Goal: Task Accomplishment & Management: Use online tool/utility

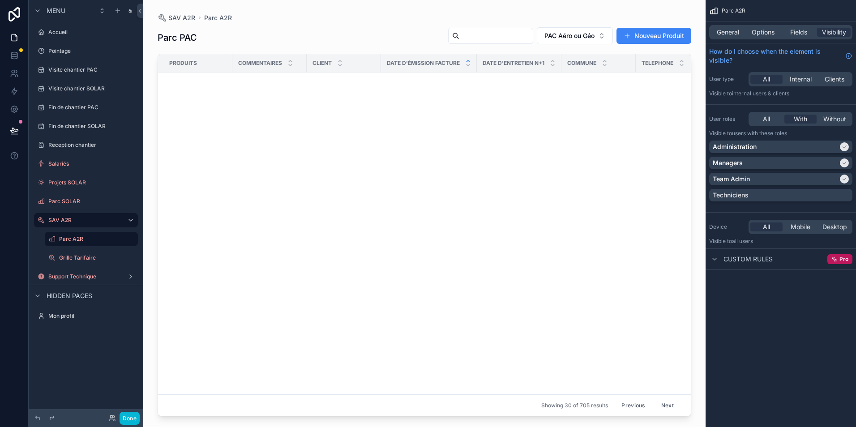
scroll to position [689, 0]
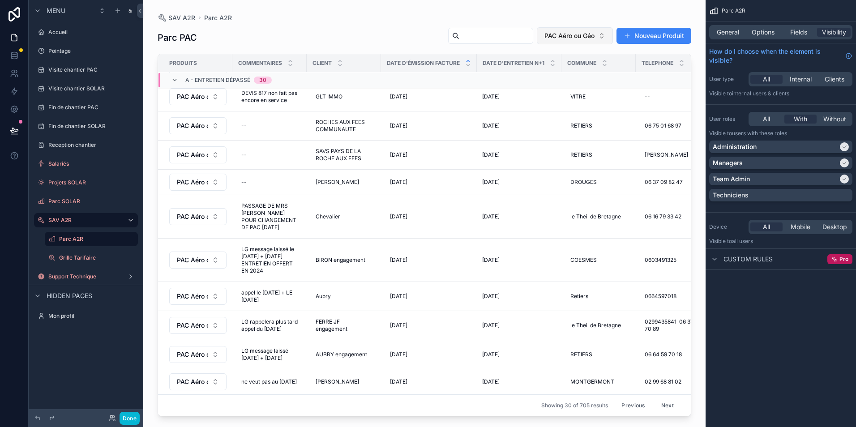
click at [593, 36] on span "PAC Aéro ou Géo" at bounding box center [569, 35] width 50 height 9
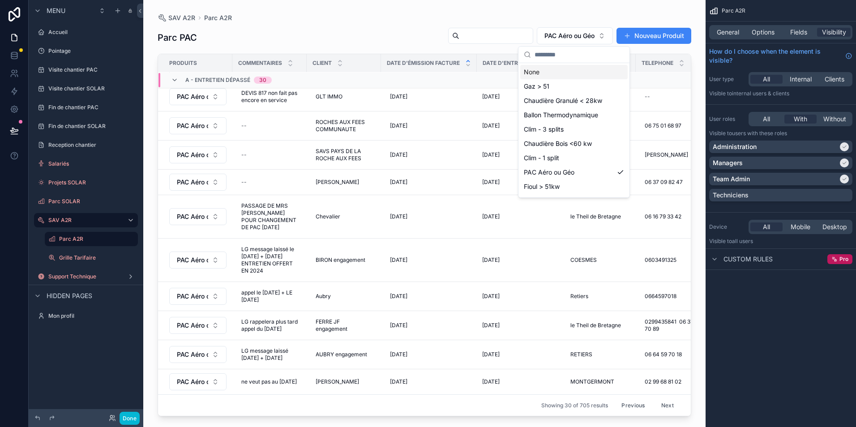
click at [571, 76] on div "None" at bounding box center [573, 72] width 107 height 14
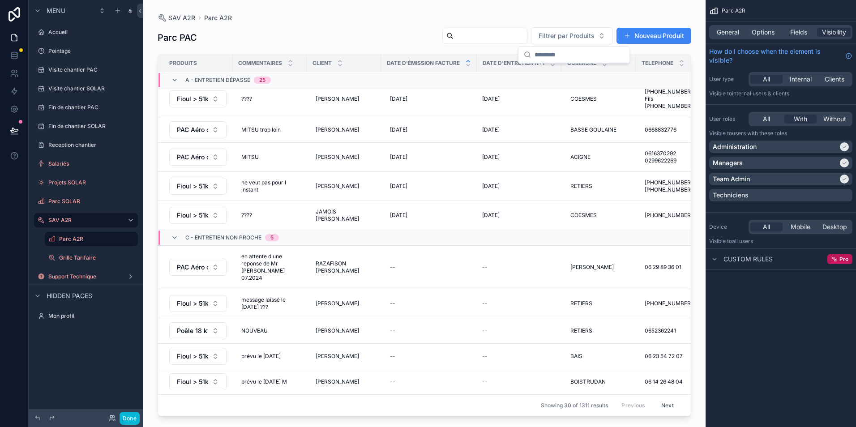
click at [496, 35] on input "scrollable content" at bounding box center [489, 36] width 73 height 13
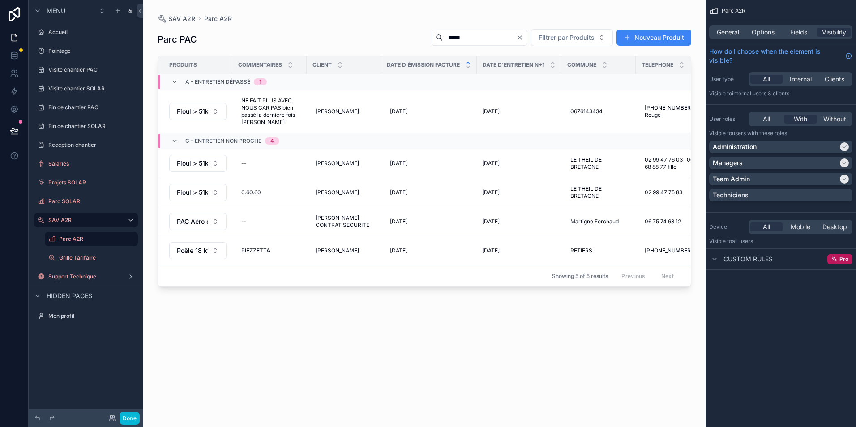
type input "*****"
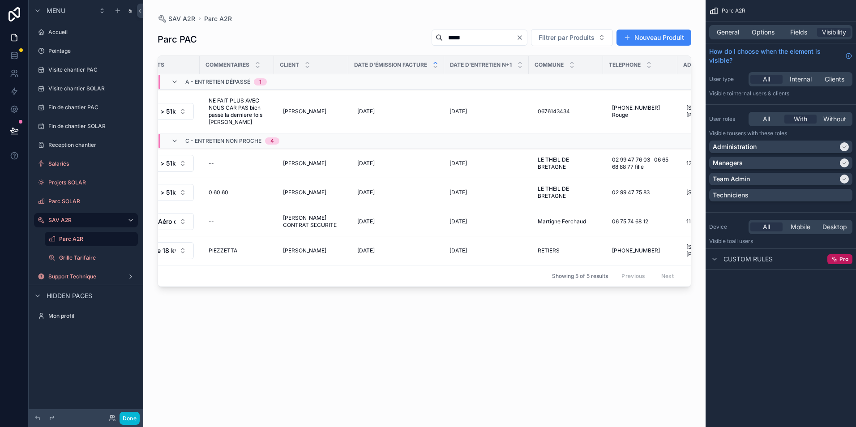
scroll to position [0, 31]
click at [232, 162] on div "--" at bounding box center [238, 163] width 64 height 14
type textarea "**********"
click at [321, 173] on icon "scrollable content" at bounding box center [319, 175] width 7 height 7
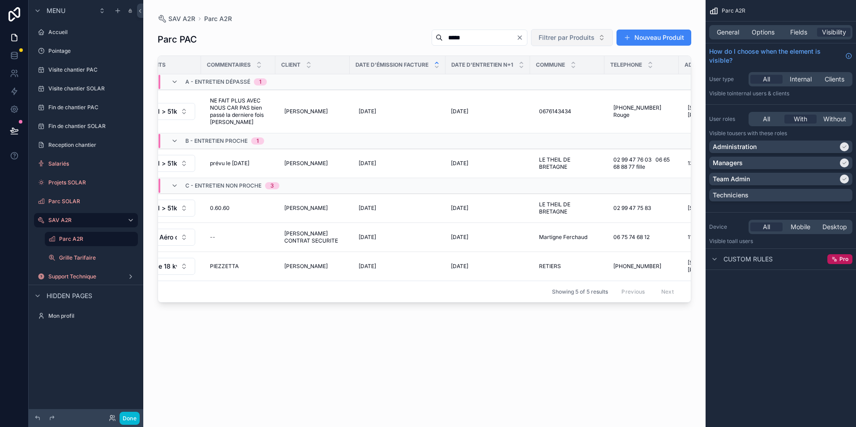
click at [571, 42] on button "Filtrer par Produits" at bounding box center [572, 37] width 82 height 17
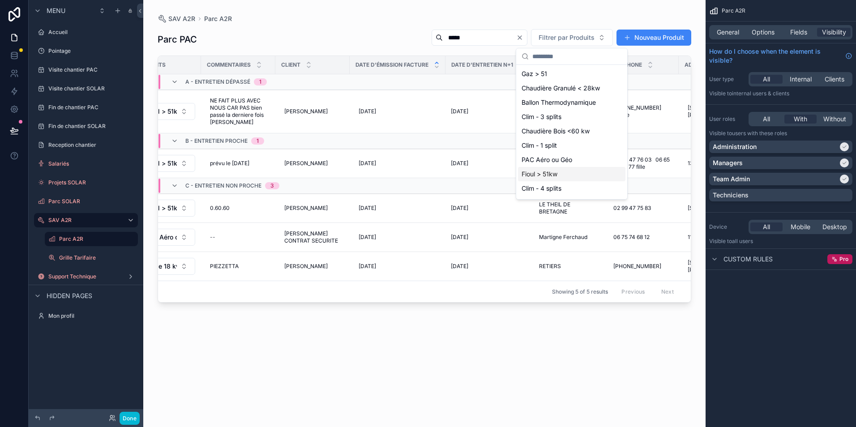
click at [560, 174] on div "Fioul > 51kw" at bounding box center [571, 174] width 107 height 14
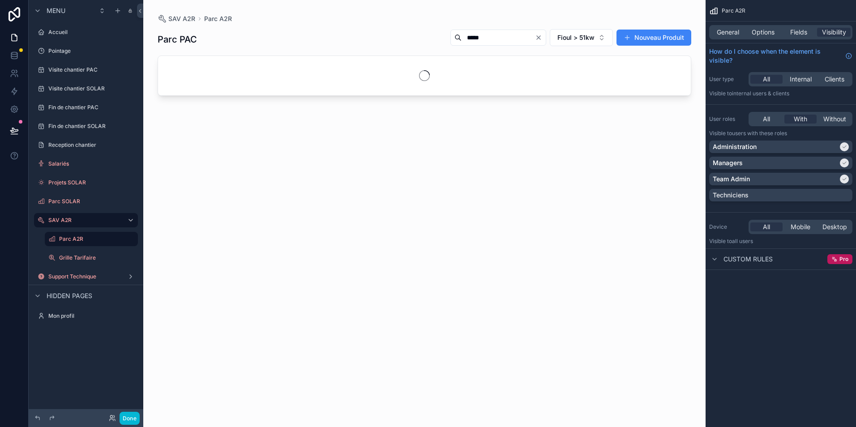
drag, startPoint x: 477, startPoint y: 39, endPoint x: 415, endPoint y: 48, distance: 62.3
click at [417, 46] on div "Parc PAC ***** Fioul > 51kw Nouveau Produit" at bounding box center [424, 39] width 533 height 21
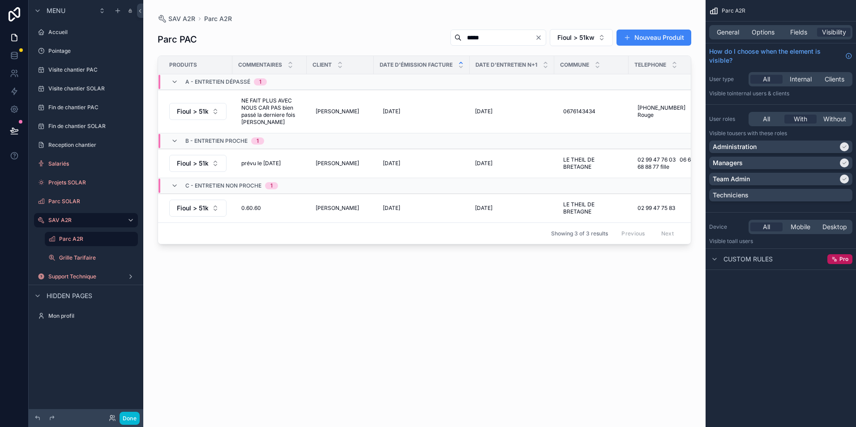
click at [499, 34] on input "*****" at bounding box center [497, 37] width 73 height 13
click at [484, 40] on input "*****" at bounding box center [497, 37] width 73 height 13
drag, startPoint x: 469, startPoint y: 38, endPoint x: 422, endPoint y: 46, distance: 47.2
click at [443, 46] on div "***** Fioul > 51kw Nouveau Produit" at bounding box center [567, 38] width 248 height 18
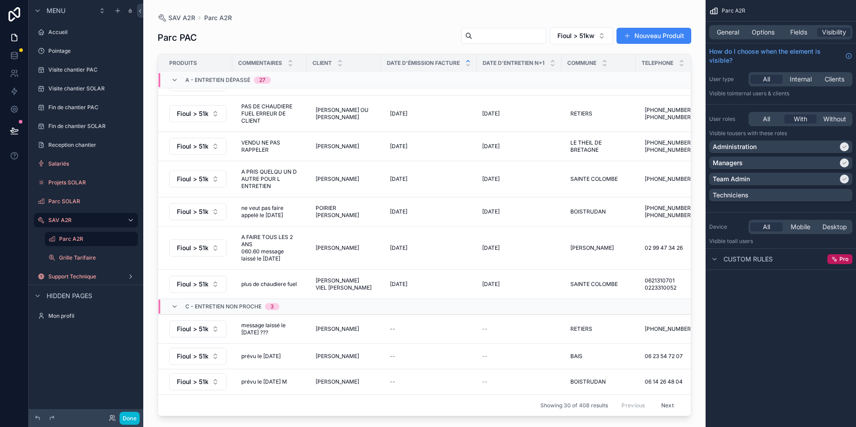
scroll to position [622, 0]
click at [664, 400] on button "Next" at bounding box center [667, 405] width 25 height 14
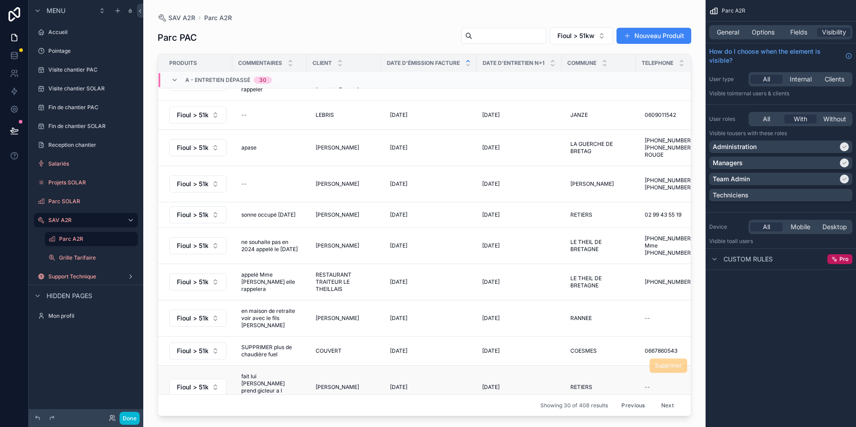
scroll to position [653, 0]
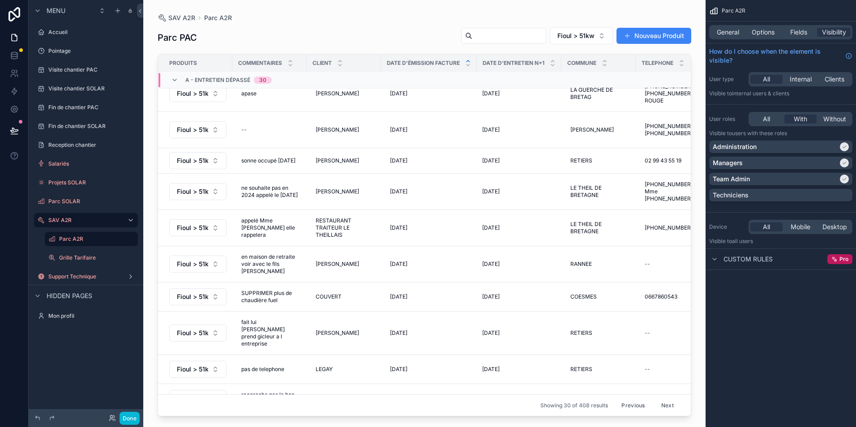
click at [660, 398] on button "Next" at bounding box center [667, 405] width 25 height 14
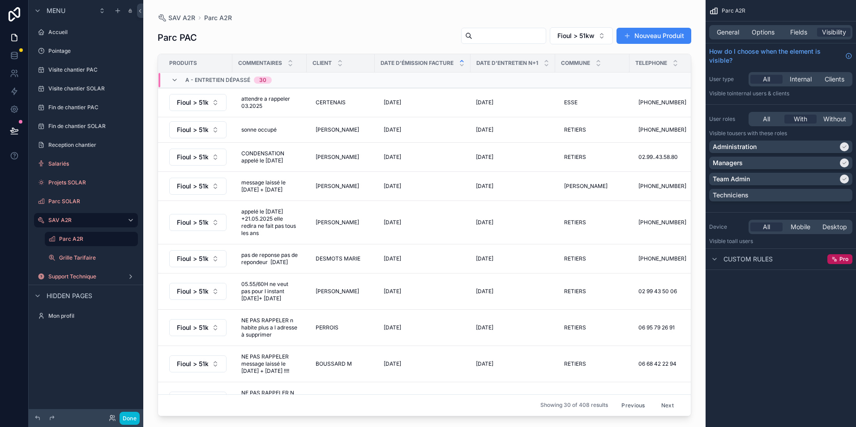
click at [657, 399] on button "Next" at bounding box center [667, 405] width 25 height 14
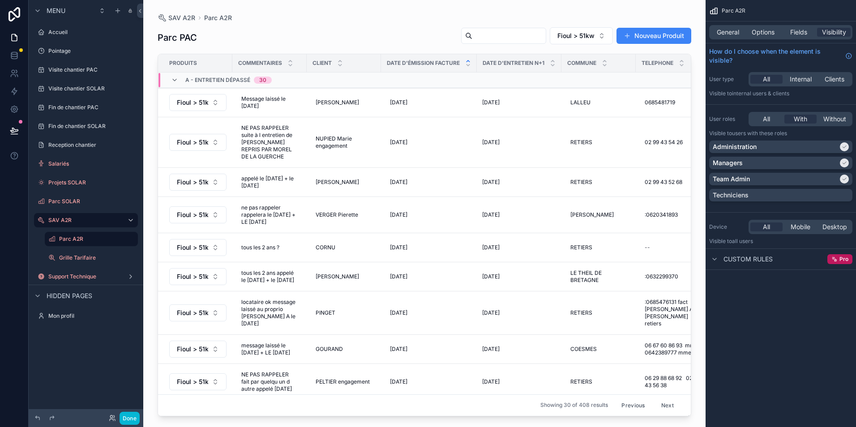
click at [665, 401] on button "Next" at bounding box center [667, 405] width 25 height 14
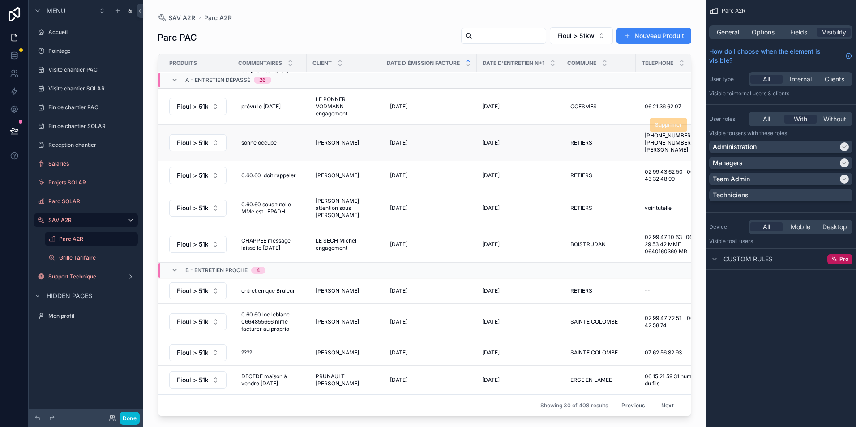
scroll to position [848, 0]
click at [662, 398] on button "Next" at bounding box center [667, 405] width 25 height 14
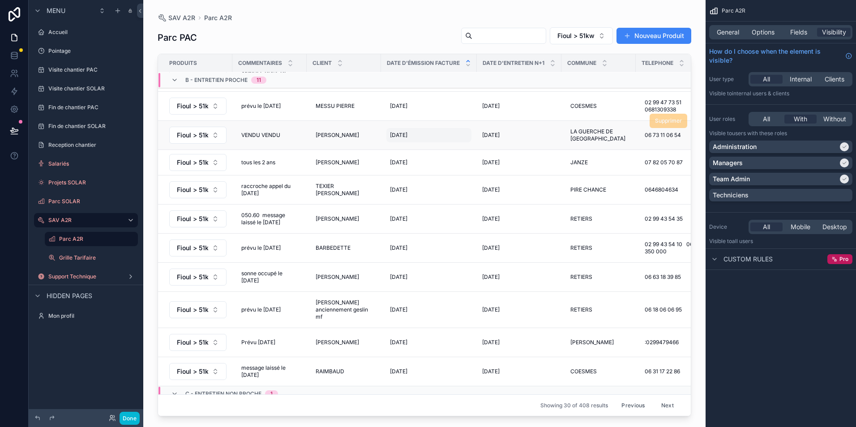
scroll to position [645, 0]
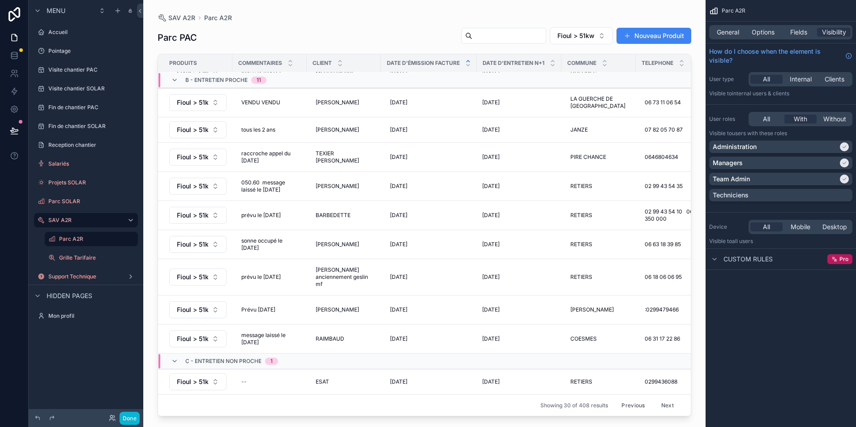
click at [664, 401] on button "Next" at bounding box center [667, 405] width 25 height 14
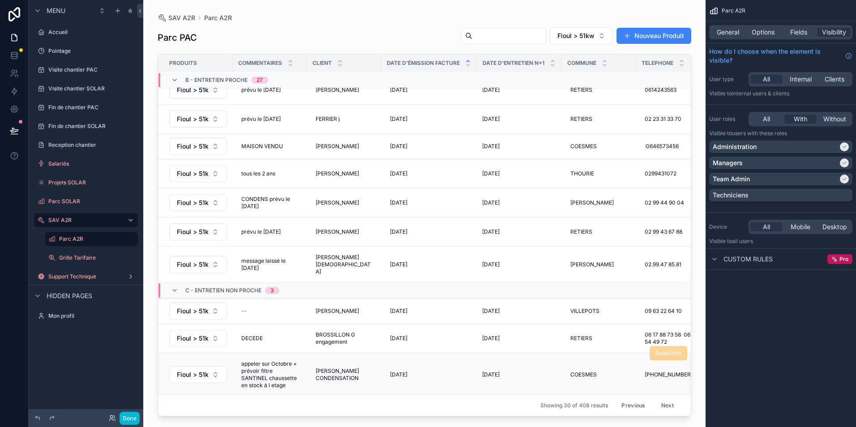
scroll to position [644, 0]
click at [660, 401] on button "Next" at bounding box center [667, 405] width 25 height 14
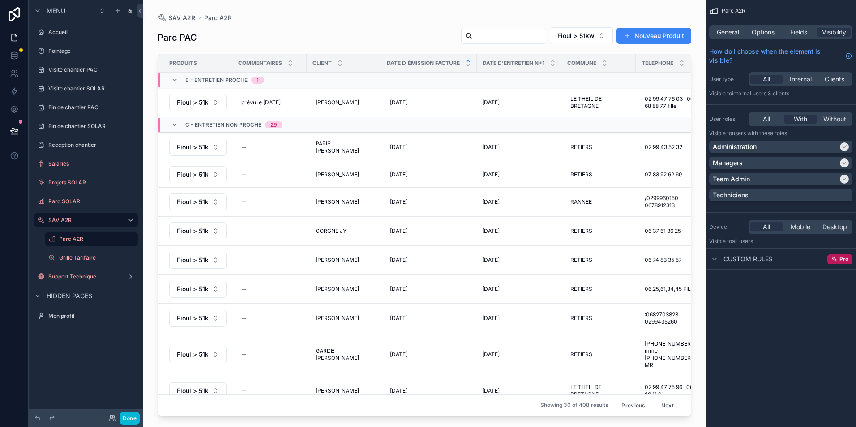
click at [623, 400] on button "Previous" at bounding box center [633, 405] width 36 height 14
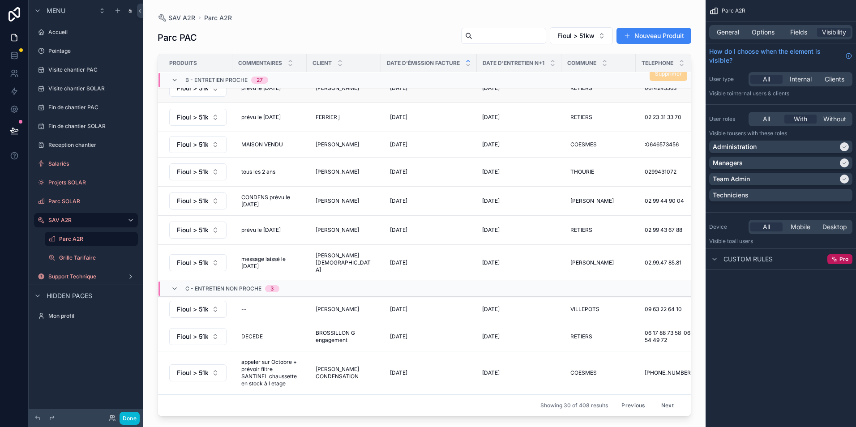
scroll to position [644, 0]
click at [660, 399] on button "Next" at bounding box center [667, 405] width 25 height 14
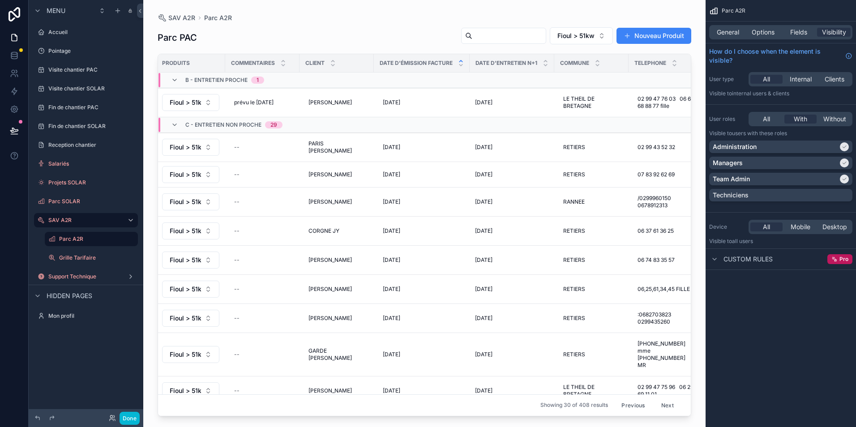
scroll to position [0, 9]
click at [247, 148] on div "--" at bounding box center [261, 147] width 64 height 14
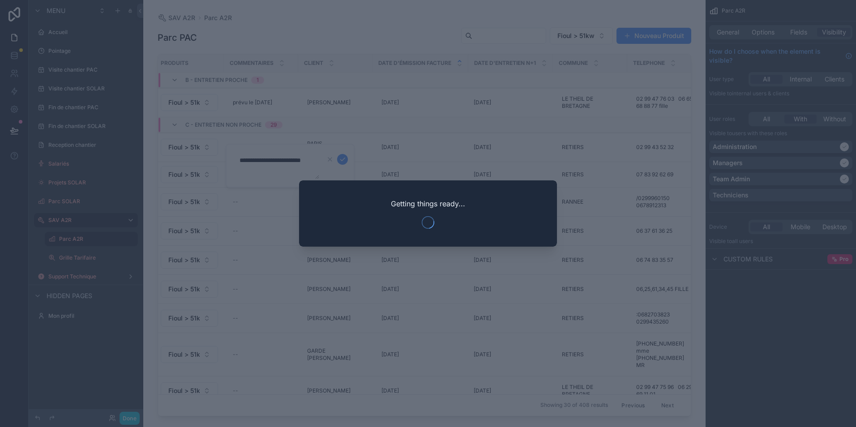
type textarea "**********"
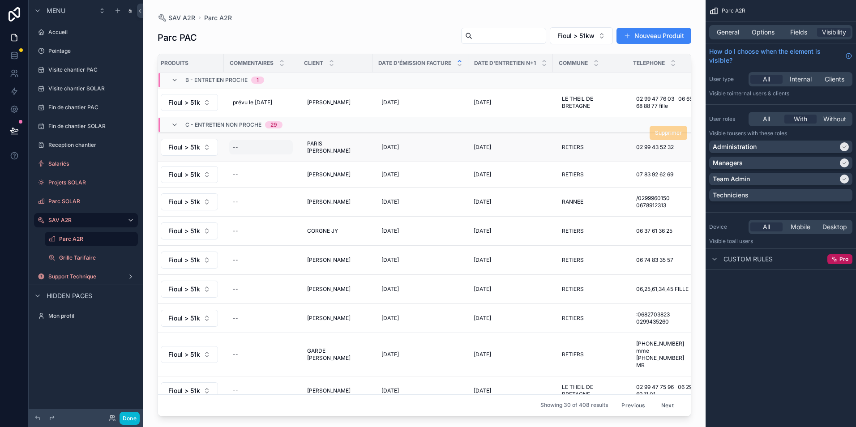
click at [274, 148] on div "--" at bounding box center [261, 147] width 64 height 14
click at [343, 160] on icon "scrollable content" at bounding box center [342, 159] width 7 height 7
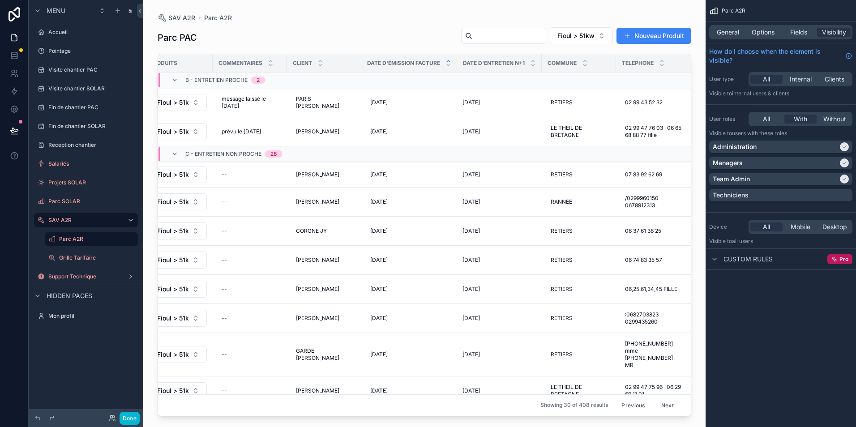
scroll to position [0, 12]
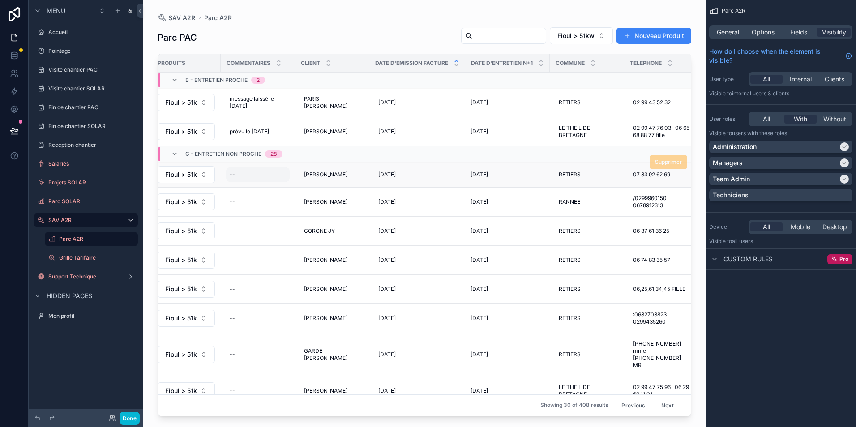
click at [237, 172] on div "--" at bounding box center [258, 174] width 64 height 14
click at [362, 181] on div "[PERSON_NAME] [PERSON_NAME]" at bounding box center [332, 174] width 64 height 14
click at [265, 176] on div "--" at bounding box center [258, 174] width 64 height 14
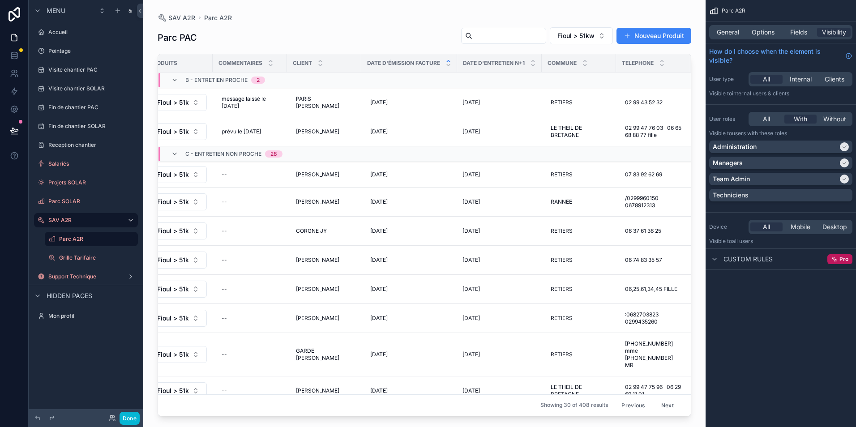
scroll to position [0, 5]
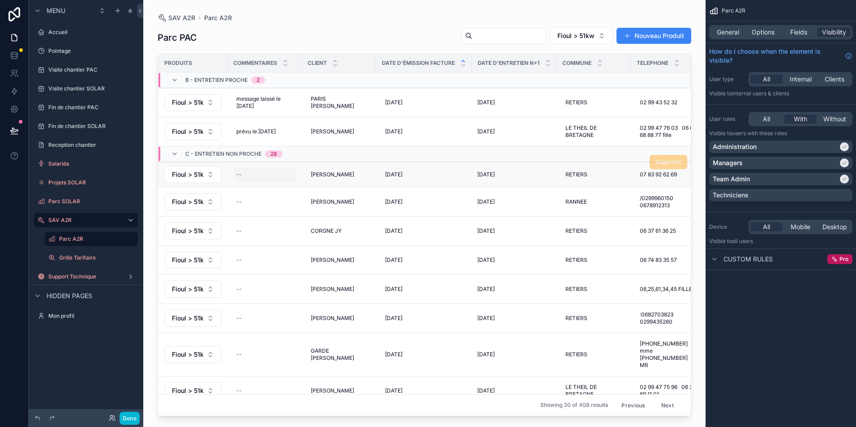
click at [256, 172] on div "--" at bounding box center [265, 174] width 64 height 14
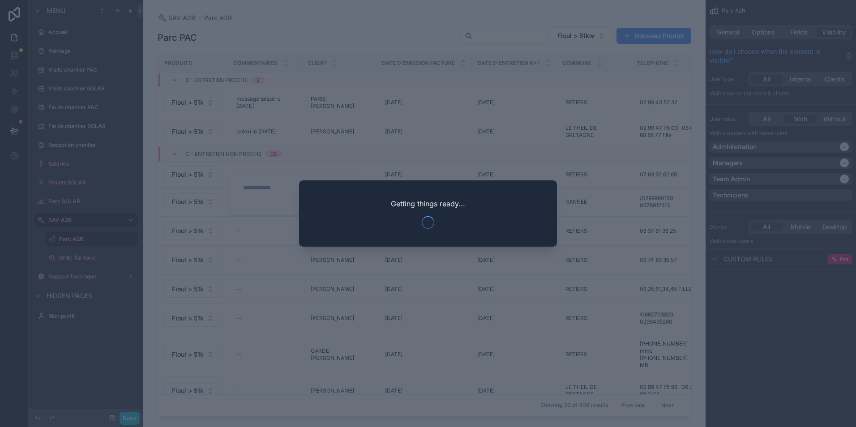
click at [251, 183] on div at bounding box center [428, 213] width 856 height 427
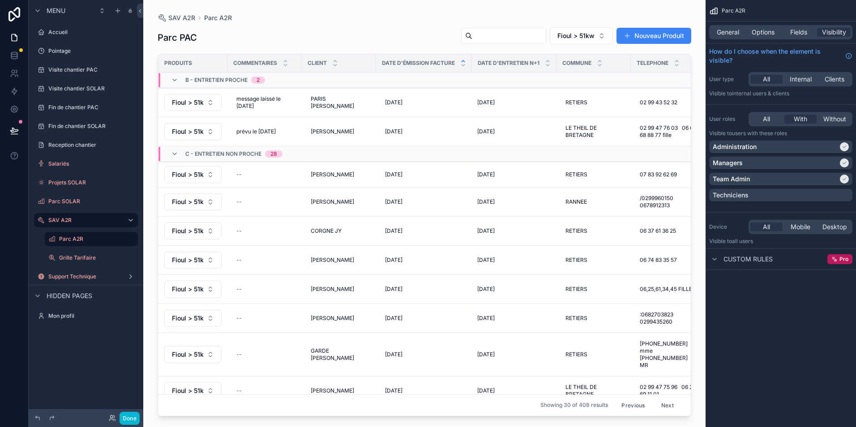
click at [260, 179] on div "--" at bounding box center [265, 174] width 64 height 14
type textarea "**********"
click at [345, 188] on icon "scrollable content" at bounding box center [346, 186] width 4 height 3
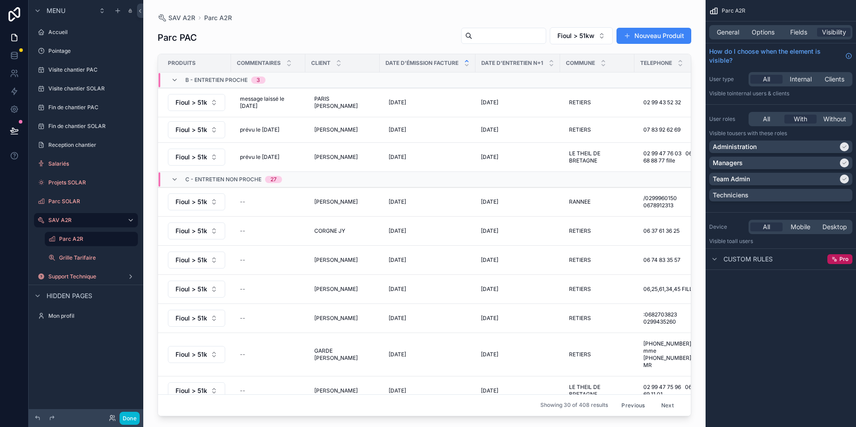
scroll to position [0, 0]
click at [627, 400] on button "Previous" at bounding box center [633, 405] width 36 height 14
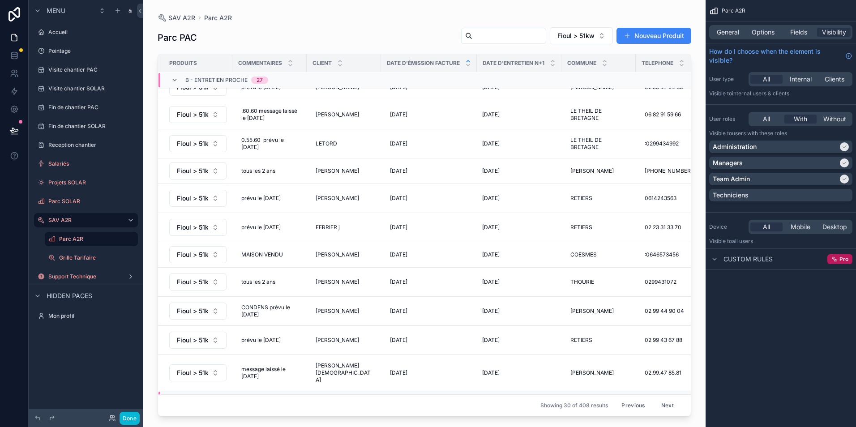
scroll to position [644, 0]
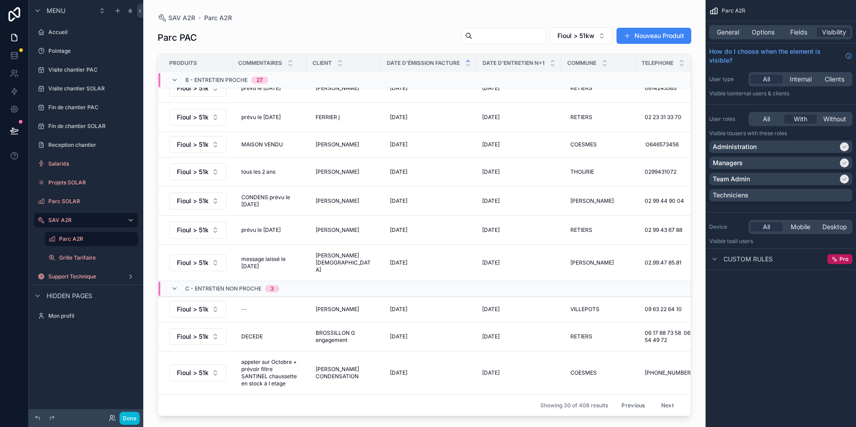
click at [658, 402] on button "Next" at bounding box center [667, 405] width 25 height 14
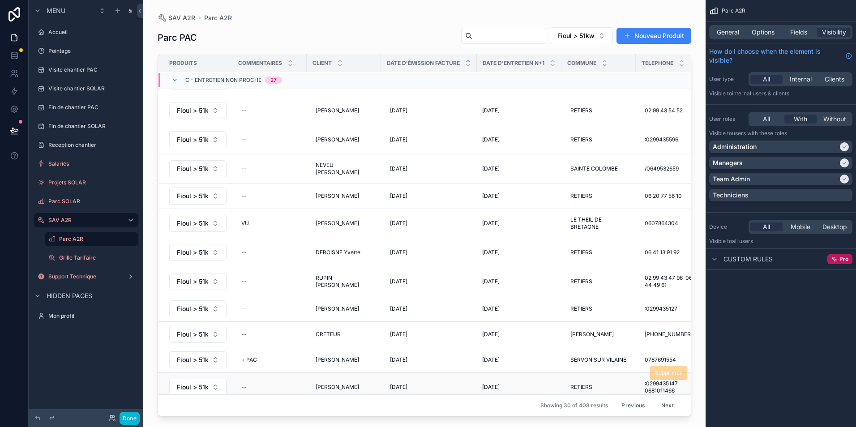
scroll to position [564, 0]
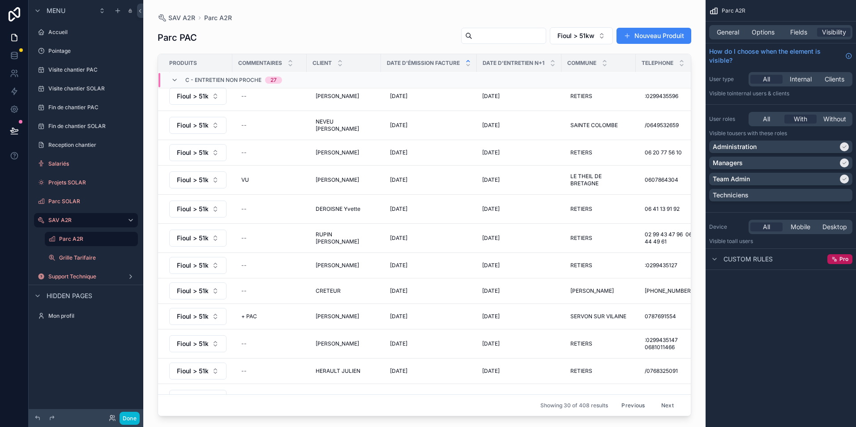
click at [630, 400] on button "Previous" at bounding box center [633, 405] width 36 height 14
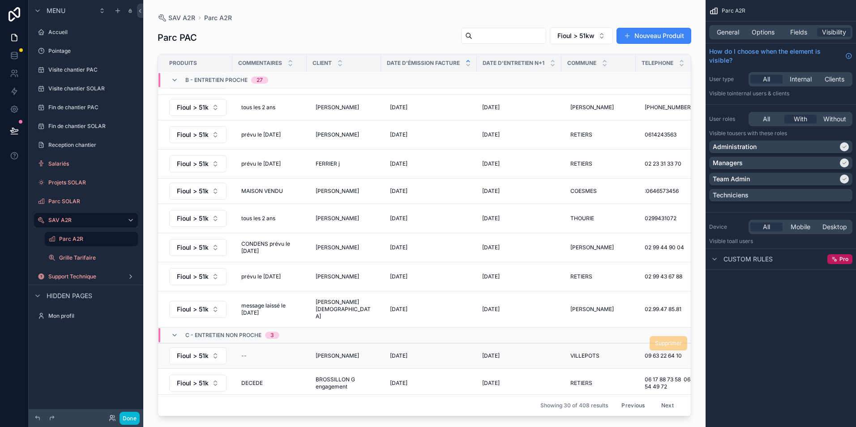
scroll to position [644, 0]
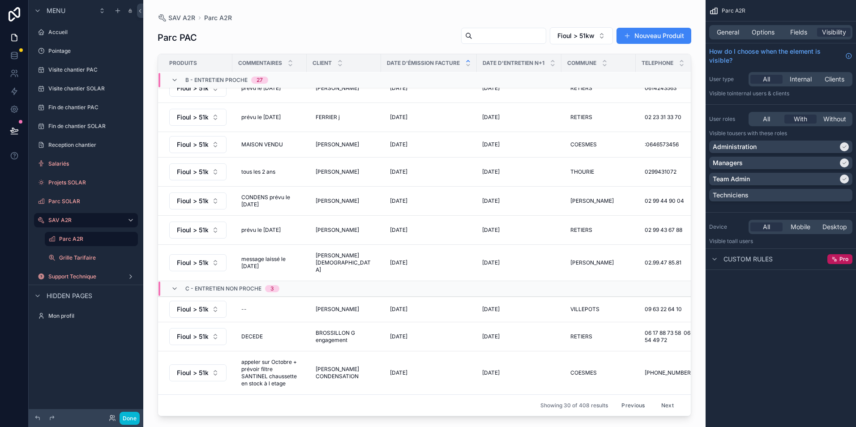
click at [632, 398] on button "Previous" at bounding box center [633, 405] width 36 height 14
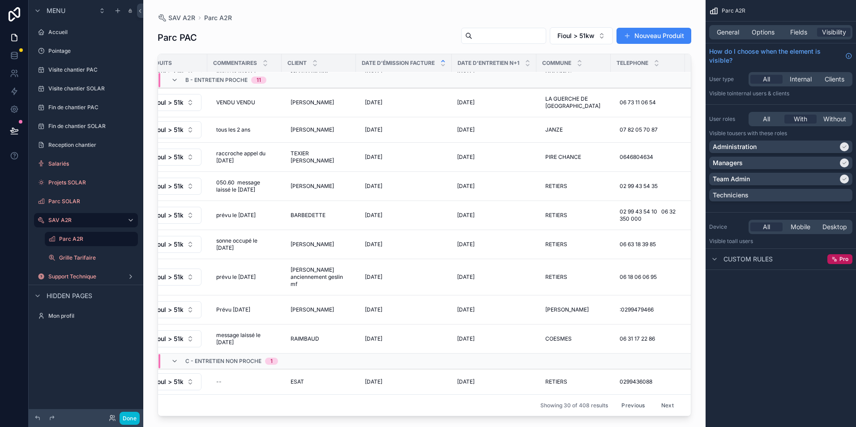
scroll to position [645, 0]
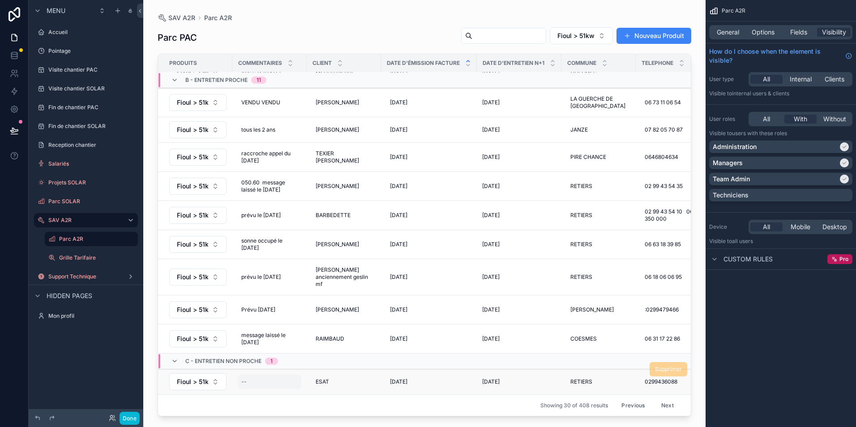
click at [273, 377] on div "--" at bounding box center [270, 382] width 64 height 14
type textarea "*"
type textarea "**********"
click at [348, 387] on icon "scrollable content" at bounding box center [350, 386] width 7 height 7
click at [663, 398] on button "Next" at bounding box center [667, 405] width 25 height 14
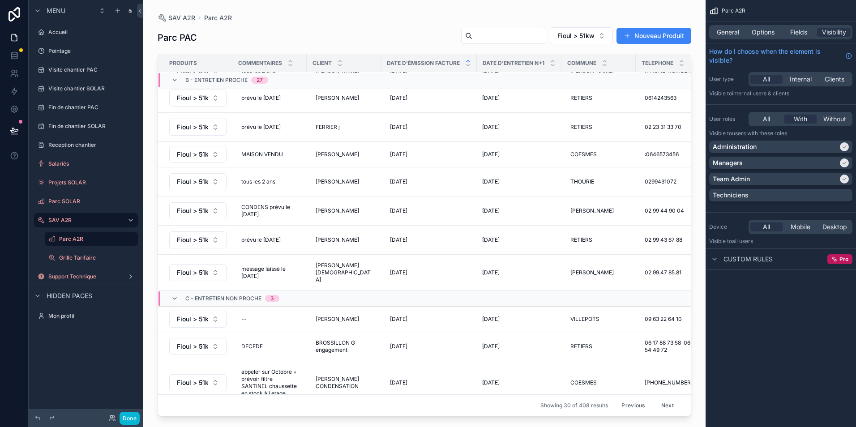
scroll to position [658, 0]
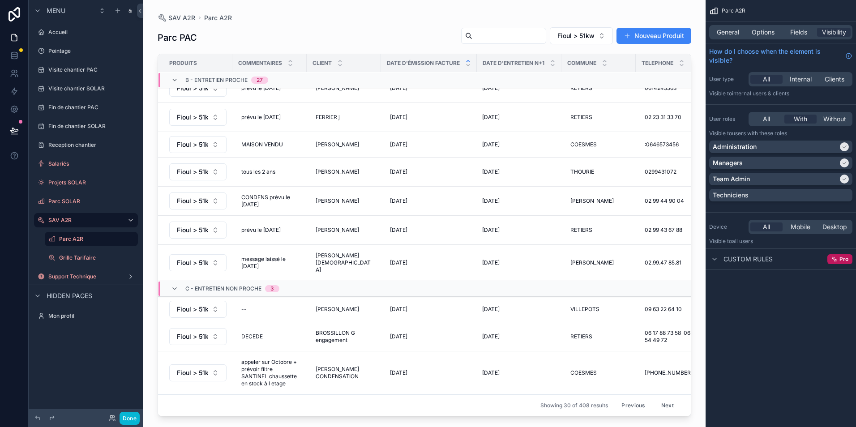
click at [618, 398] on button "Previous" at bounding box center [633, 405] width 36 height 14
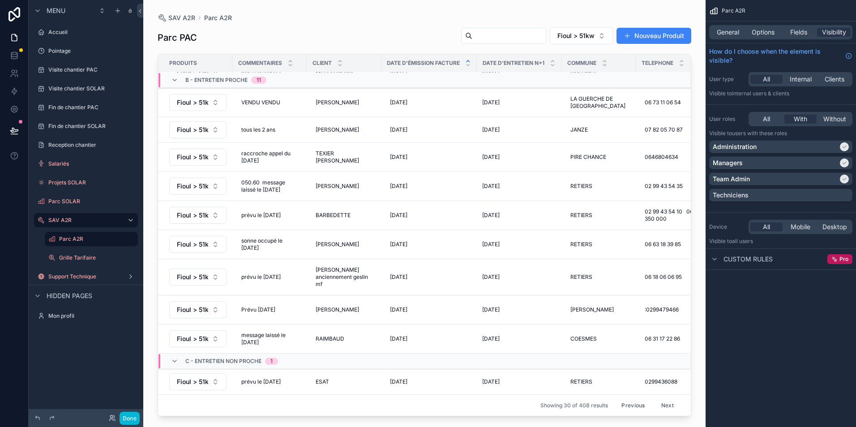
scroll to position [630, 0]
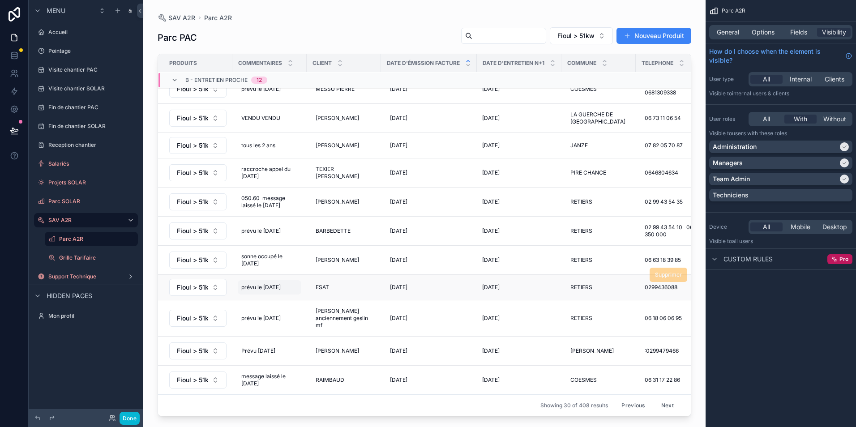
click at [252, 284] on span "prévu le [DATE]" at bounding box center [260, 287] width 39 height 7
click at [290, 294] on textarea "**********" at bounding box center [285, 298] width 85 height 27
type textarea "**********"
click at [351, 293] on icon "scrollable content" at bounding box center [351, 292] width 4 height 3
click at [665, 398] on button "Next" at bounding box center [667, 405] width 25 height 14
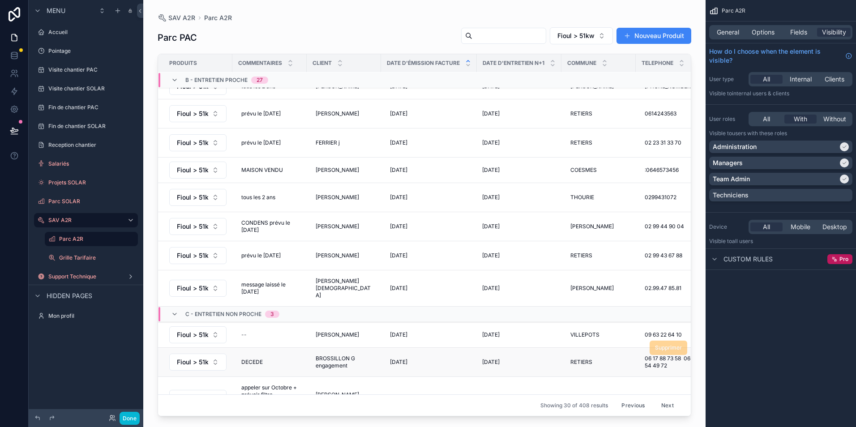
scroll to position [658, 0]
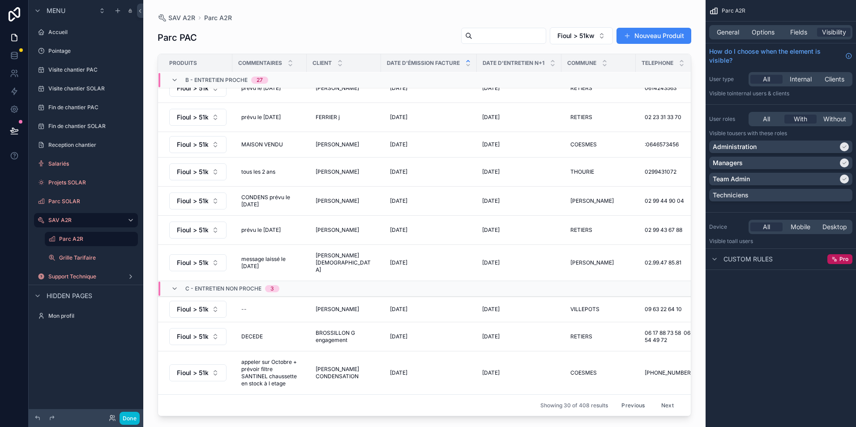
click at [662, 398] on button "Next" at bounding box center [667, 405] width 25 height 14
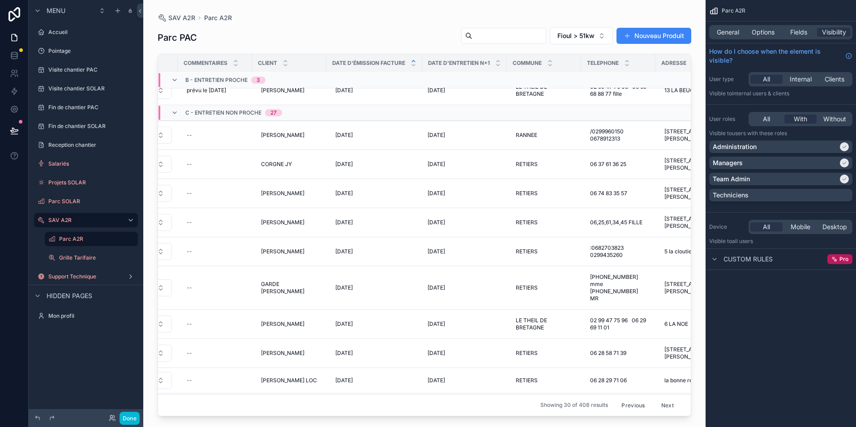
scroll to position [67, 30]
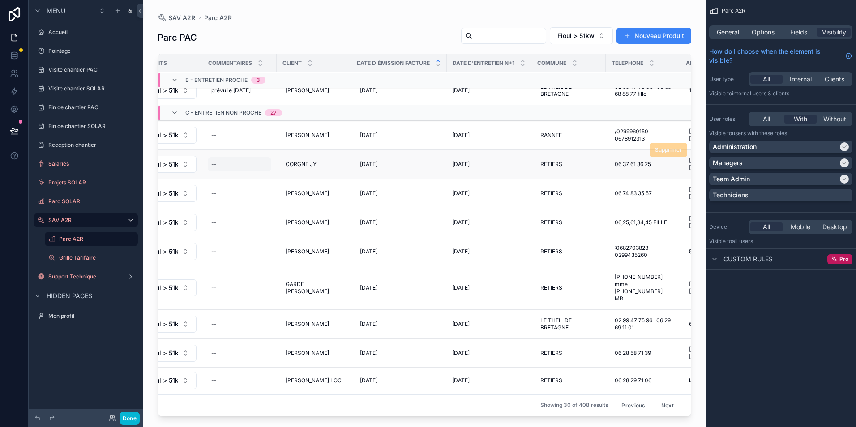
click at [228, 161] on div "--" at bounding box center [240, 164] width 64 height 14
type textarea "**********"
click at [326, 176] on form "**********" at bounding box center [269, 181] width 115 height 28
click at [320, 175] on icon "scrollable content" at bounding box center [320, 174] width 7 height 7
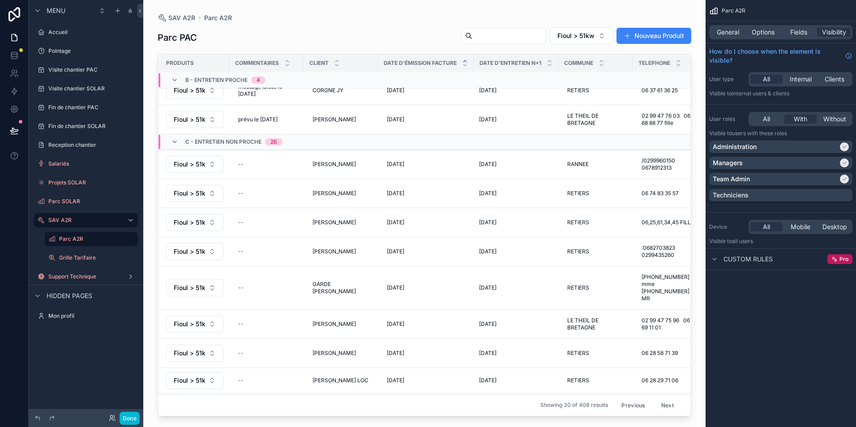
scroll to position [67, 0]
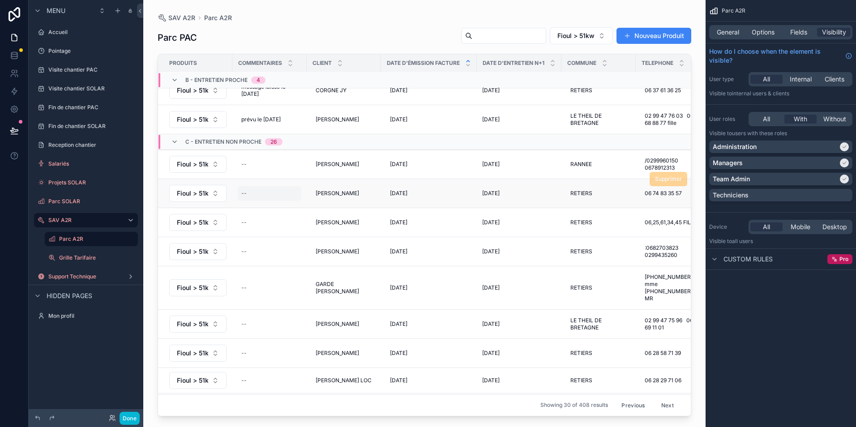
click at [250, 195] on div "--" at bounding box center [270, 193] width 64 height 14
type textarea "**********"
click at [354, 206] on button "scrollable content" at bounding box center [350, 205] width 11 height 11
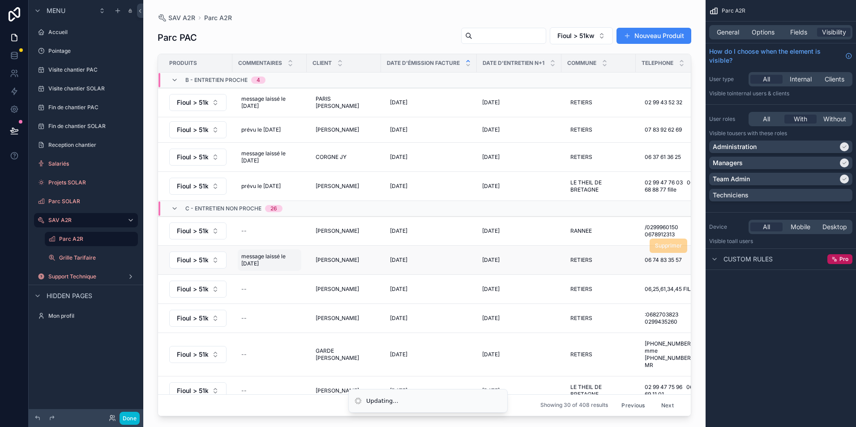
click at [292, 264] on span "message laissé le [DATE]" at bounding box center [269, 260] width 56 height 14
click at [350, 272] on icon "scrollable content" at bounding box center [350, 268] width 7 height 7
click at [286, 266] on div "--" at bounding box center [270, 260] width 64 height 14
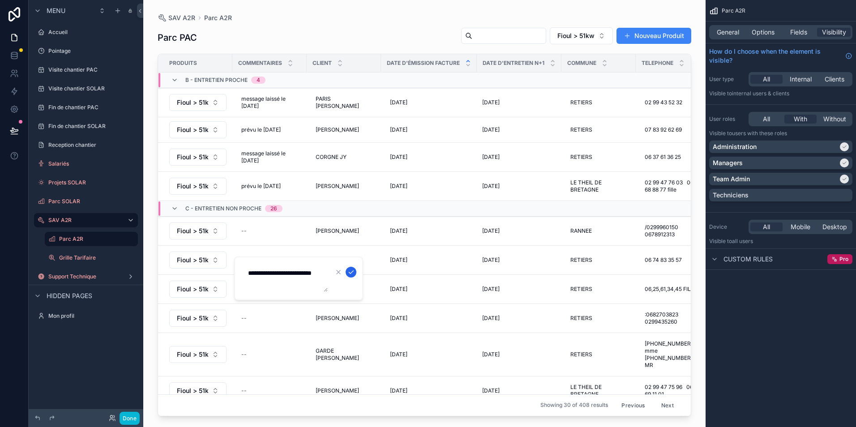
click at [349, 269] on icon "scrollable content" at bounding box center [350, 271] width 7 height 7
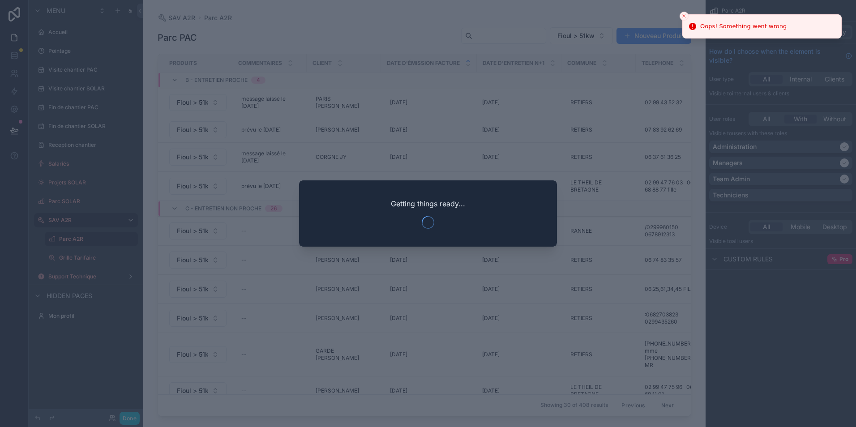
click at [288, 264] on div at bounding box center [428, 213] width 856 height 427
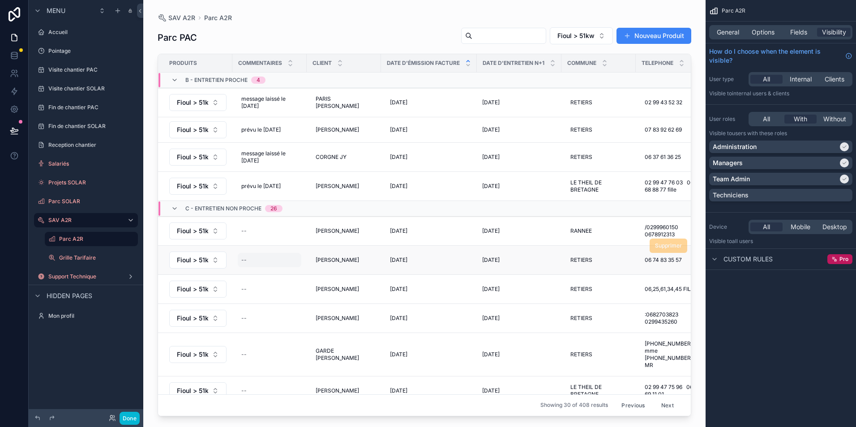
click at [284, 260] on div "--" at bounding box center [270, 260] width 64 height 14
click at [352, 271] on icon "scrollable content" at bounding box center [350, 271] width 7 height 7
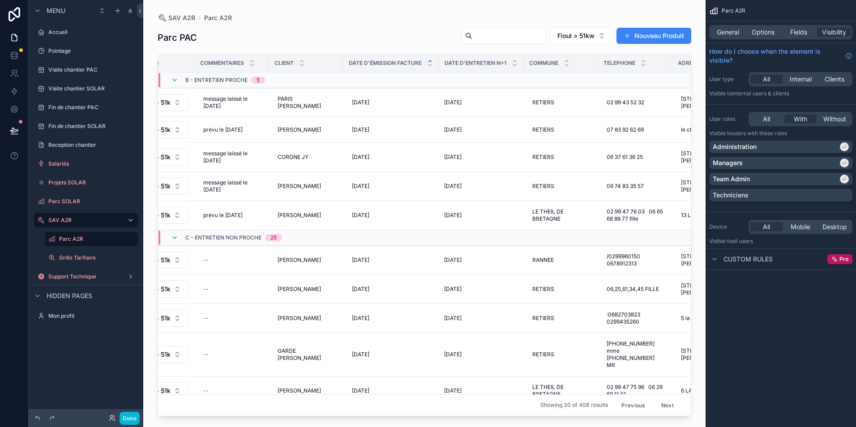
scroll to position [0, 13]
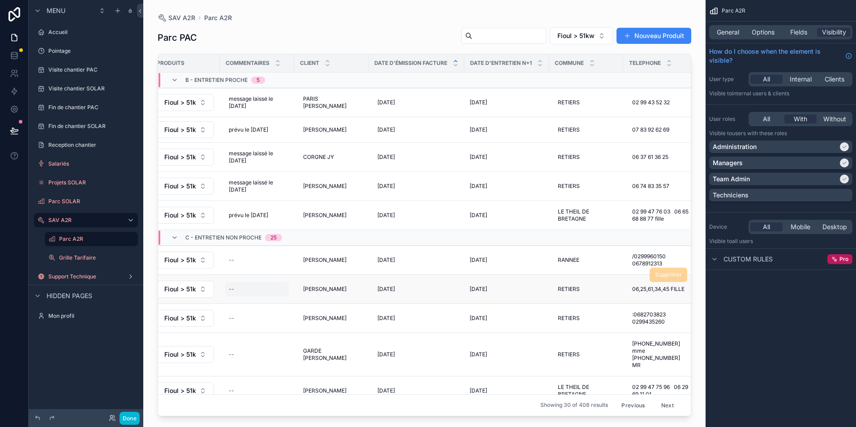
click at [273, 291] on div "--" at bounding box center [257, 289] width 64 height 14
click at [255, 299] on textarea "scrollable content" at bounding box center [272, 305] width 85 height 27
click at [234, 285] on div "--" at bounding box center [257, 289] width 64 height 14
type textarea "*"
click at [263, 313] on textarea "**********" at bounding box center [272, 305] width 85 height 27
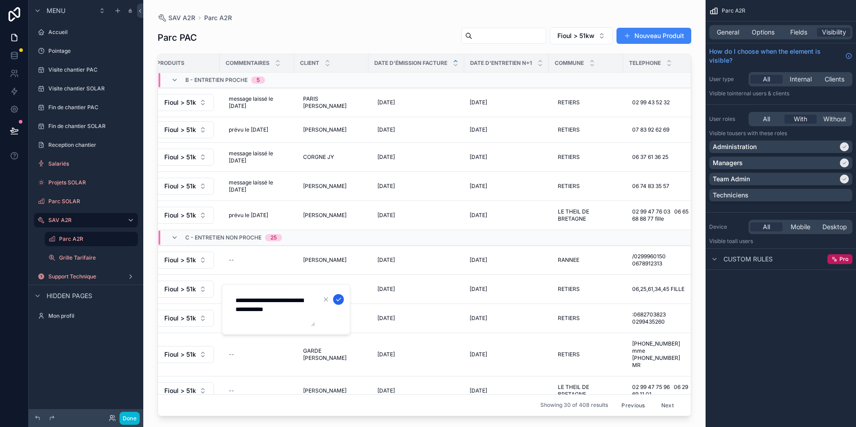
type textarea "**********"
click at [340, 301] on icon "scrollable content" at bounding box center [338, 299] width 7 height 7
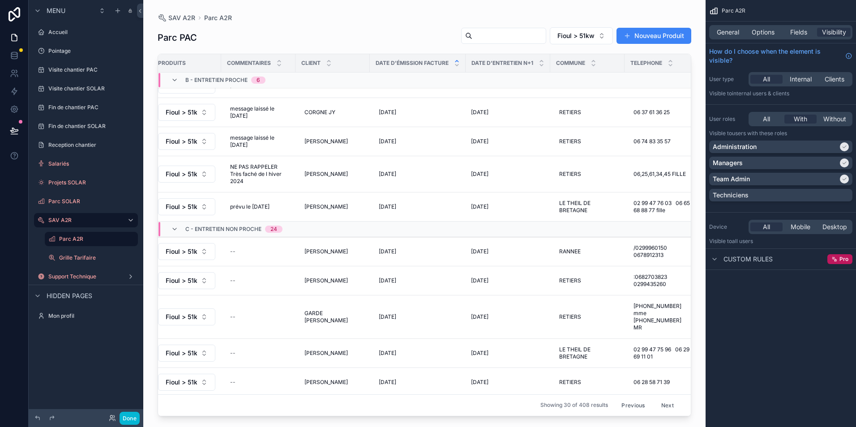
scroll to position [45, 4]
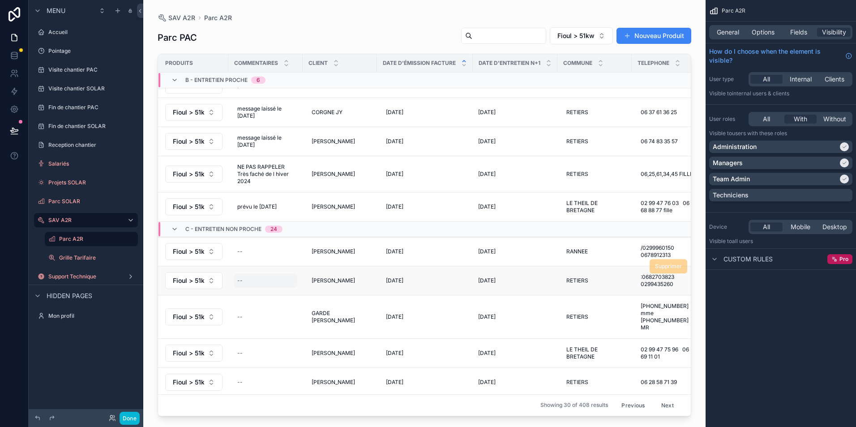
click at [251, 279] on div "--" at bounding box center [266, 280] width 64 height 14
click at [257, 291] on textarea "scrollable content" at bounding box center [281, 298] width 85 height 27
type textarea "**********"
click at [368, 290] on td "[PERSON_NAME]" at bounding box center [340, 280] width 74 height 29
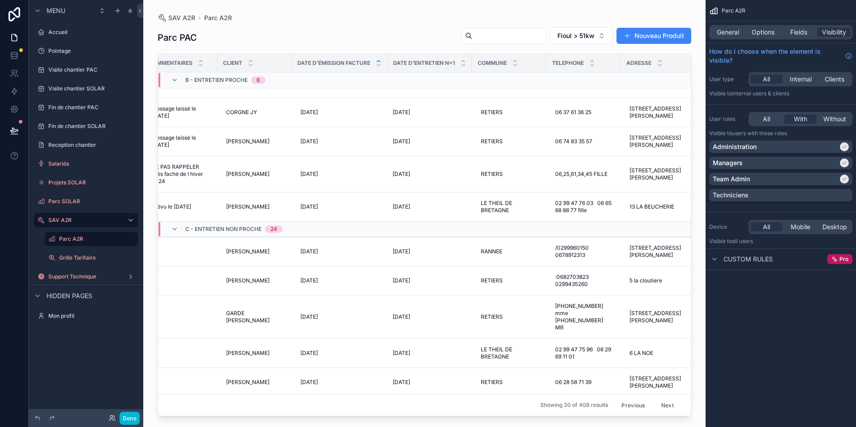
scroll to position [45, 113]
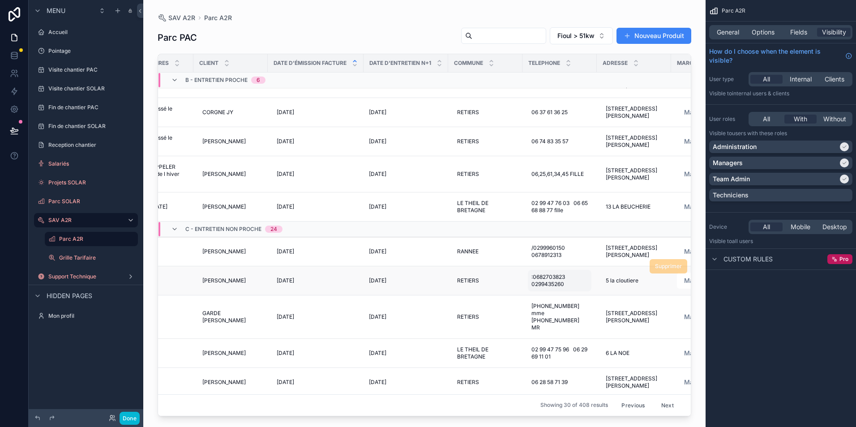
click at [564, 283] on span ":0682703823 0299435260" at bounding box center [559, 280] width 56 height 14
drag, startPoint x: 562, startPoint y: 288, endPoint x: 537, endPoint y: 286, distance: 25.6
click at [537, 286] on input "**********" at bounding box center [576, 290] width 85 height 13
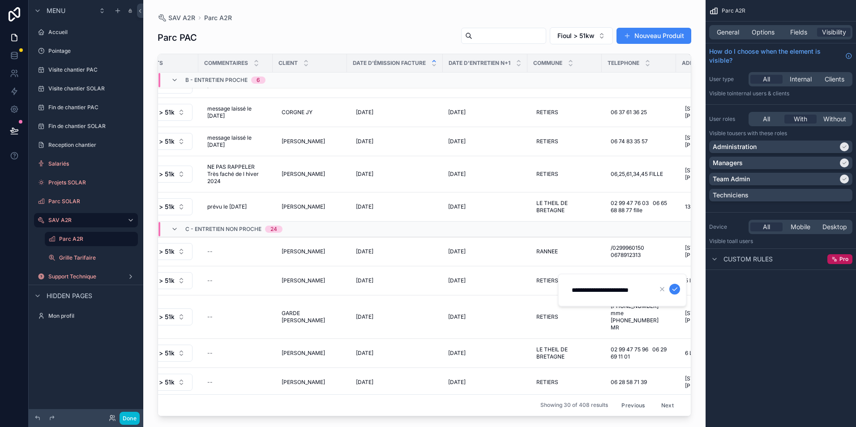
scroll to position [45, 0]
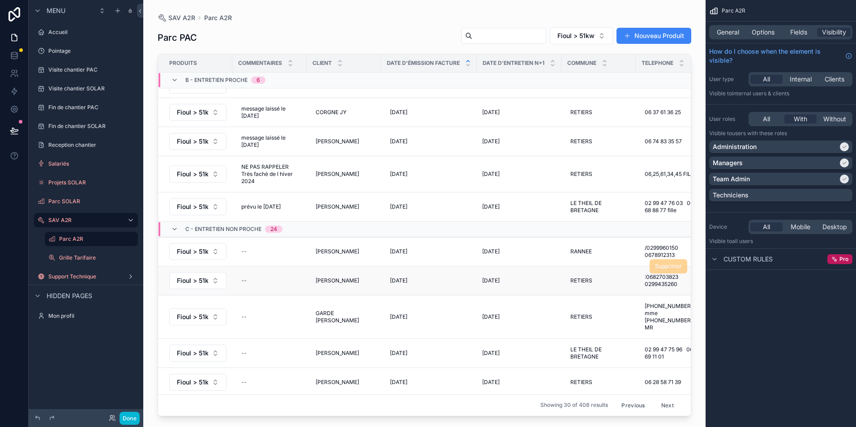
click at [256, 288] on td "--" at bounding box center [269, 280] width 74 height 29
click at [285, 283] on div "--" at bounding box center [270, 280] width 64 height 14
click at [350, 291] on icon "scrollable content" at bounding box center [350, 292] width 7 height 7
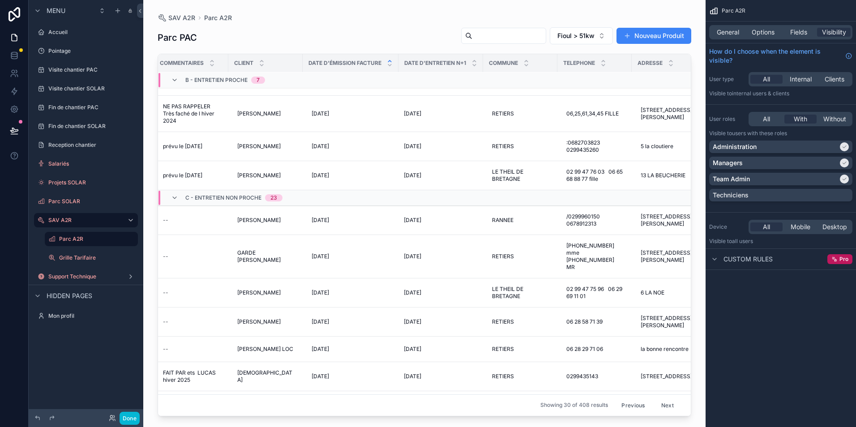
scroll to position [105, 55]
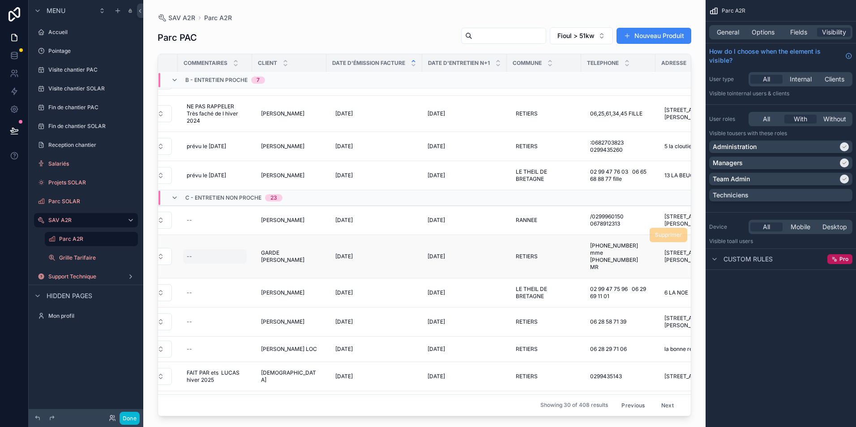
click at [192, 249] on div "--" at bounding box center [215, 256] width 64 height 14
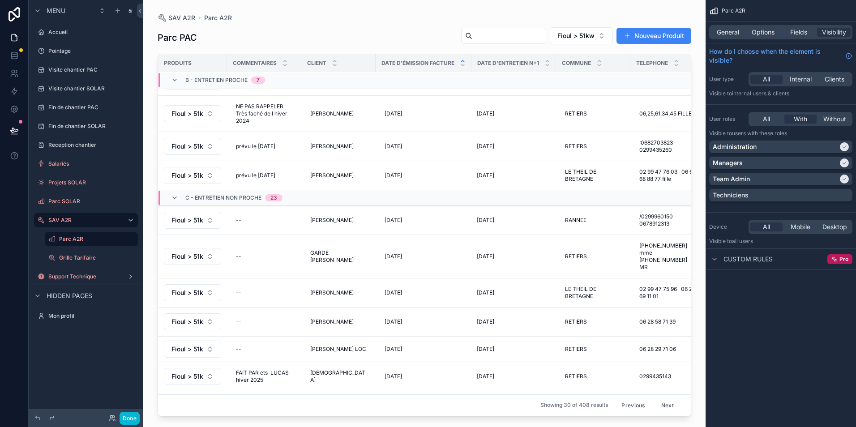
scroll to position [105, 0]
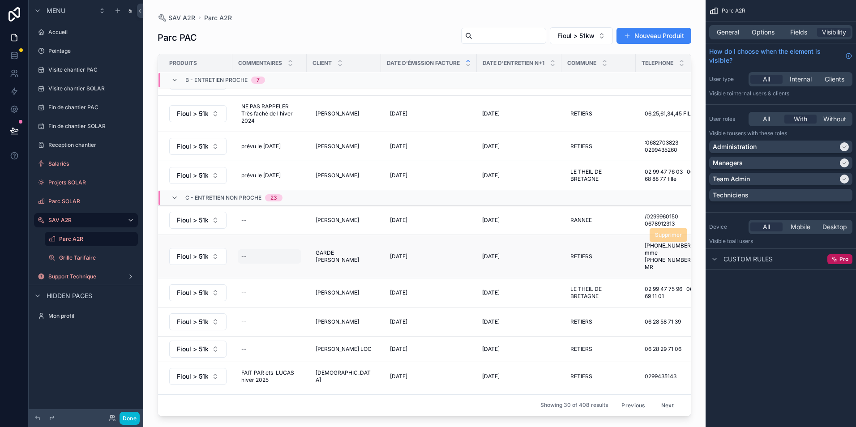
click at [258, 253] on div "--" at bounding box center [270, 256] width 64 height 14
type textarea "**********"
click at [347, 261] on icon "scrollable content" at bounding box center [350, 261] width 7 height 7
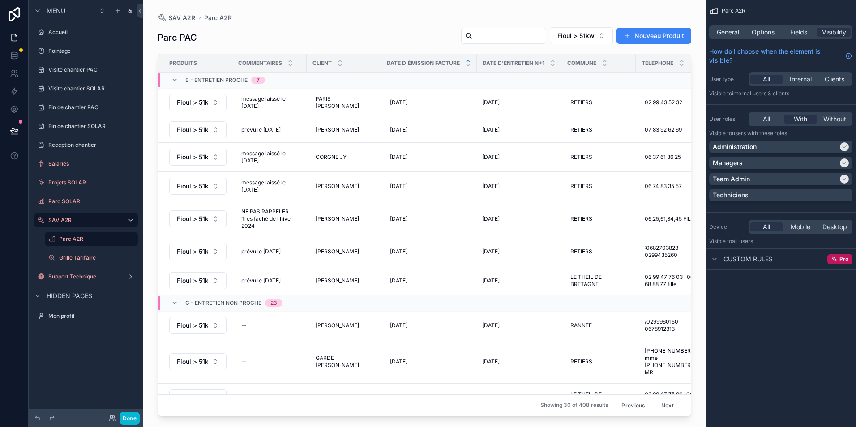
click at [282, 354] on div "--" at bounding box center [270, 361] width 64 height 14
click at [351, 368] on icon "scrollable content" at bounding box center [350, 366] width 7 height 7
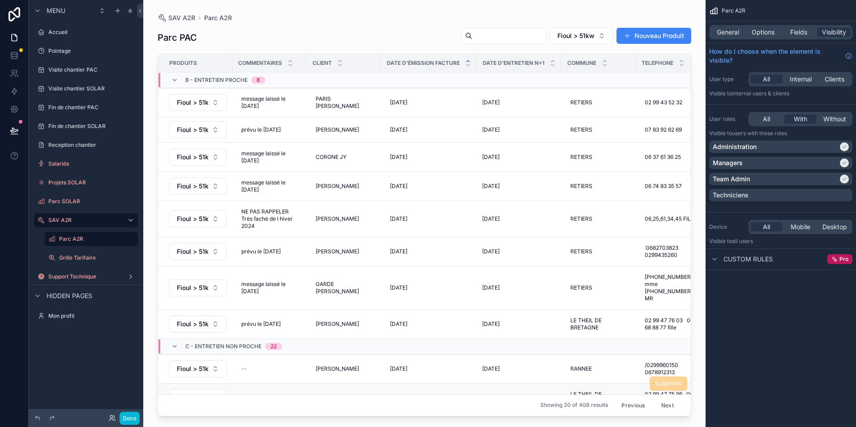
scroll to position [134, 0]
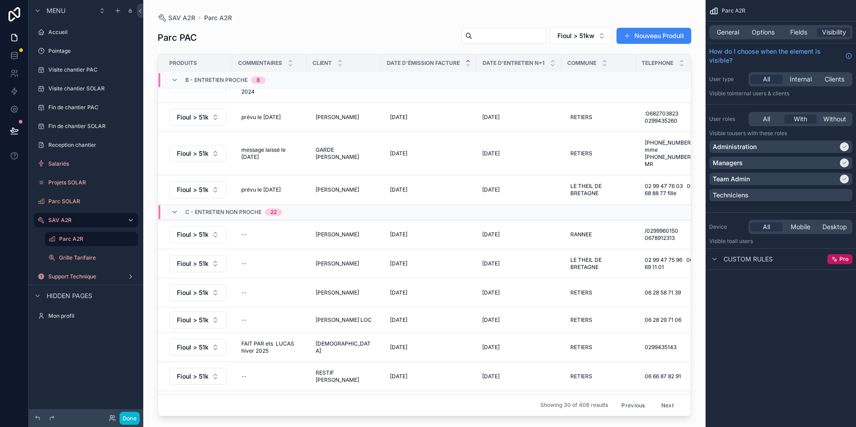
drag, startPoint x: 366, startPoint y: 416, endPoint x: 375, endPoint y: 415, distance: 8.2
click at [375, 415] on div "SAV A2R Parc A2R Parc PAC Fioul > 51kw Nouveau Produit Produits Commentaires Cl…" at bounding box center [424, 213] width 562 height 427
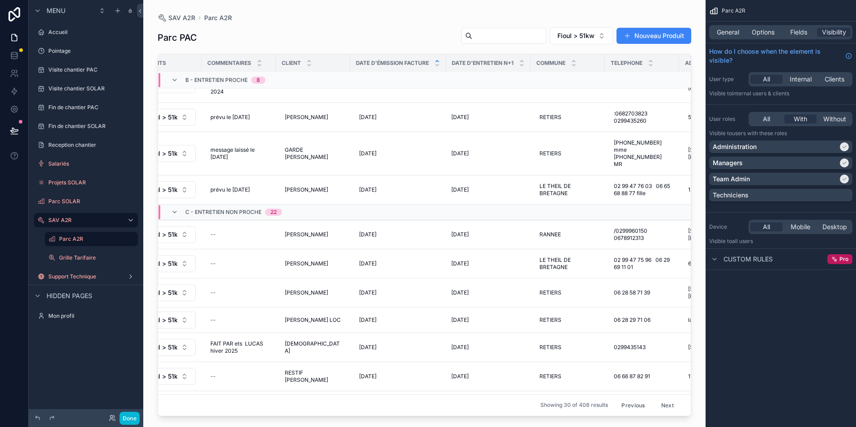
scroll to position [134, 12]
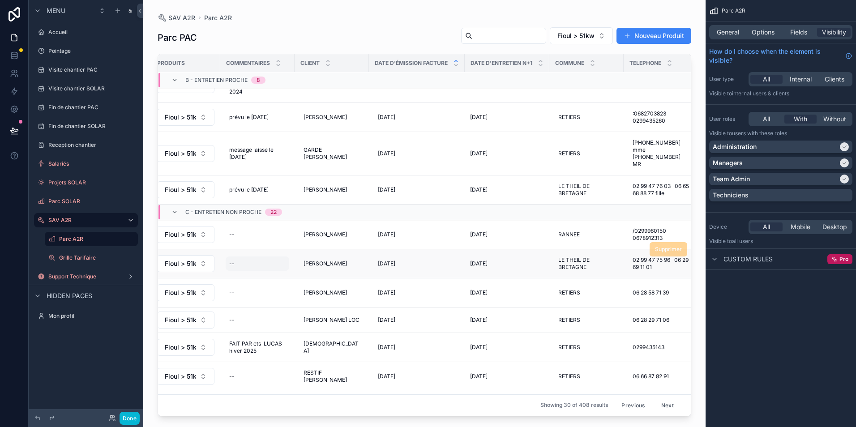
click at [261, 256] on div "--" at bounding box center [258, 263] width 64 height 14
type textarea "**********"
click at [334, 262] on button "scrollable content" at bounding box center [338, 261] width 11 height 11
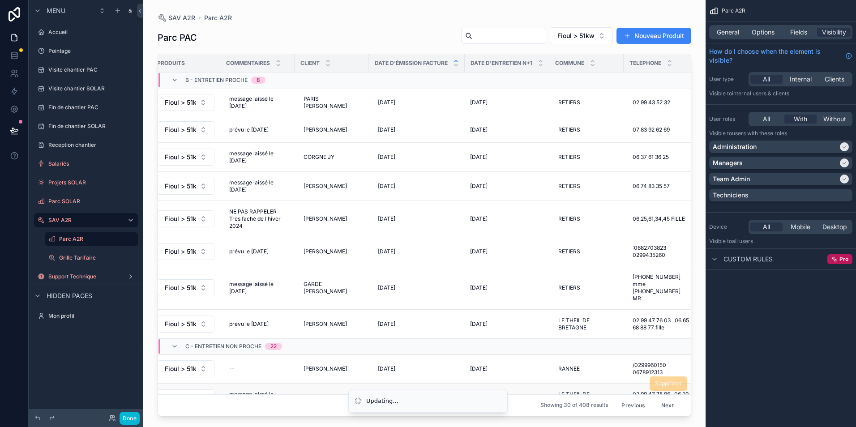
scroll to position [89, 12]
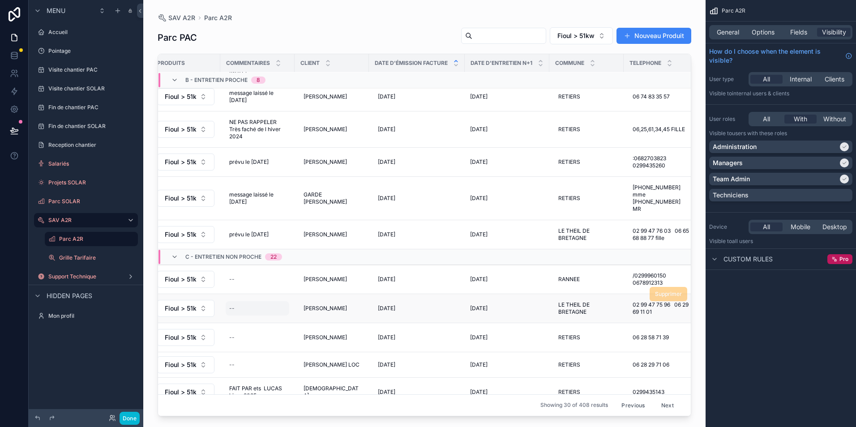
click at [273, 301] on div "--" at bounding box center [258, 308] width 64 height 14
click at [339, 307] on icon "scrollable content" at bounding box center [338, 306] width 7 height 7
click at [269, 301] on div "--" at bounding box center [258, 308] width 64 height 14
click at [335, 306] on icon "scrollable content" at bounding box center [338, 306] width 7 height 7
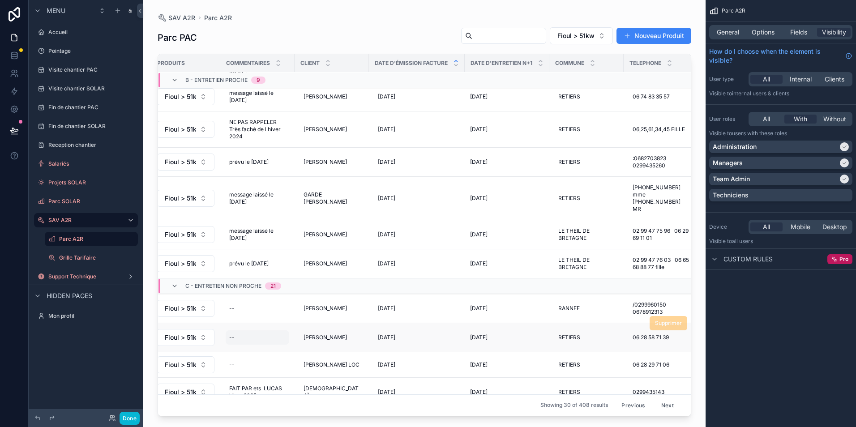
click at [273, 330] on div "--" at bounding box center [258, 337] width 64 height 14
click at [362, 330] on div "LAUNAY [PERSON_NAME] [PERSON_NAME]" at bounding box center [332, 337] width 64 height 14
click at [269, 330] on div "--" at bounding box center [258, 337] width 64 height 14
click at [268, 323] on div "scrollable content" at bounding box center [286, 340] width 129 height 44
click at [276, 323] on td "--" at bounding box center [257, 337] width 74 height 29
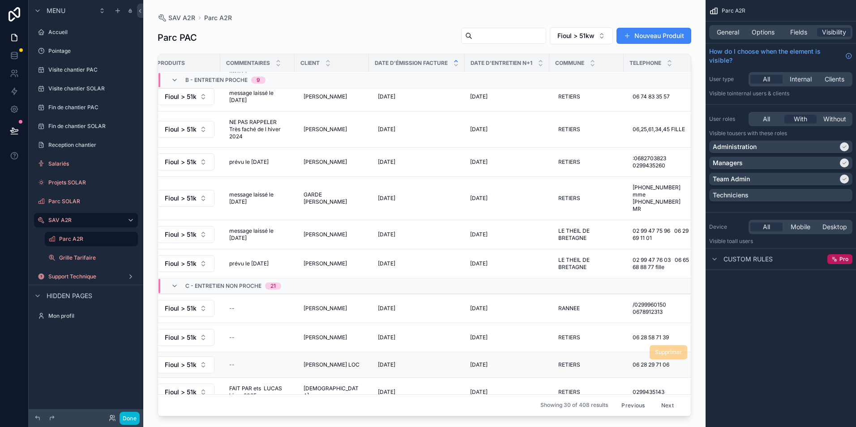
scroll to position [134, 12]
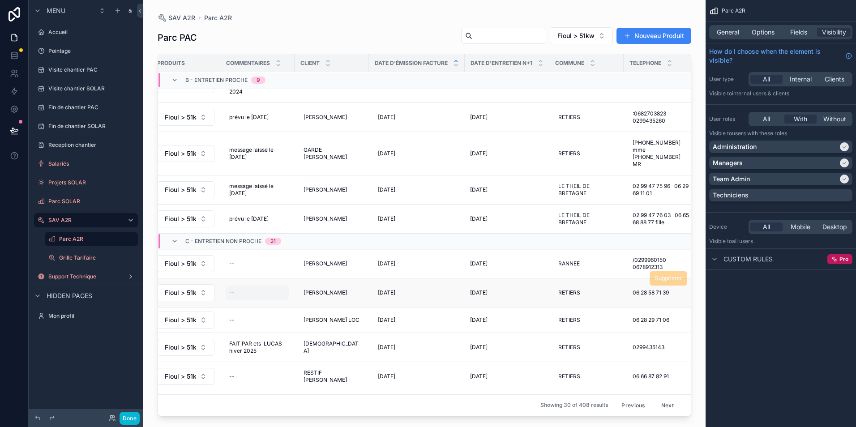
click at [278, 285] on div "--" at bounding box center [258, 292] width 64 height 14
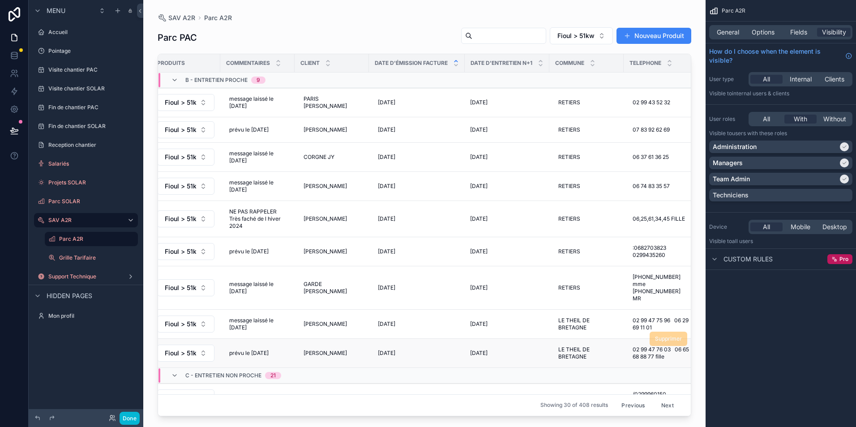
scroll to position [89, 12]
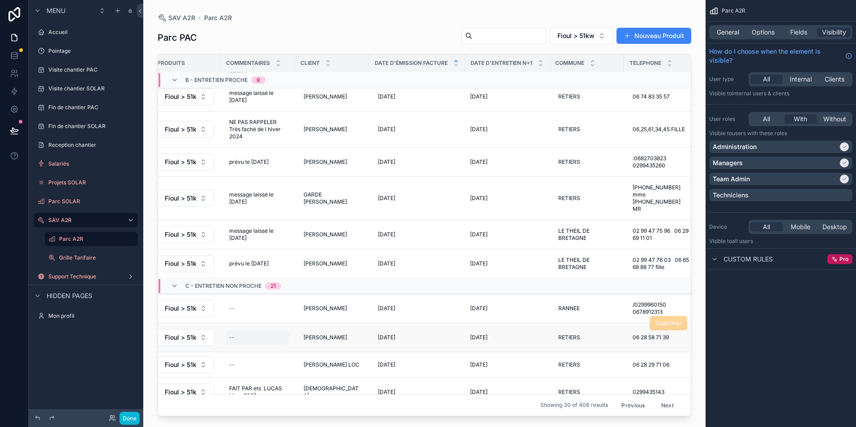
click at [251, 330] on div "--" at bounding box center [258, 337] width 64 height 14
type textarea "**********"
click at [339, 336] on icon "scrollable content" at bounding box center [338, 333] width 7 height 7
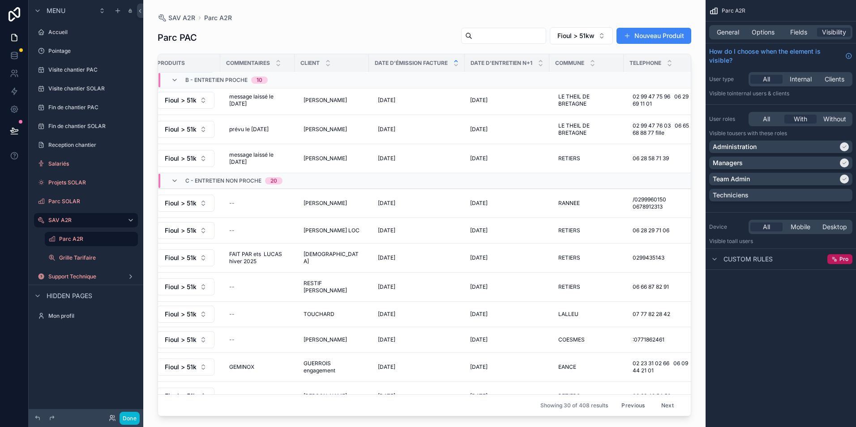
scroll to position [121, 12]
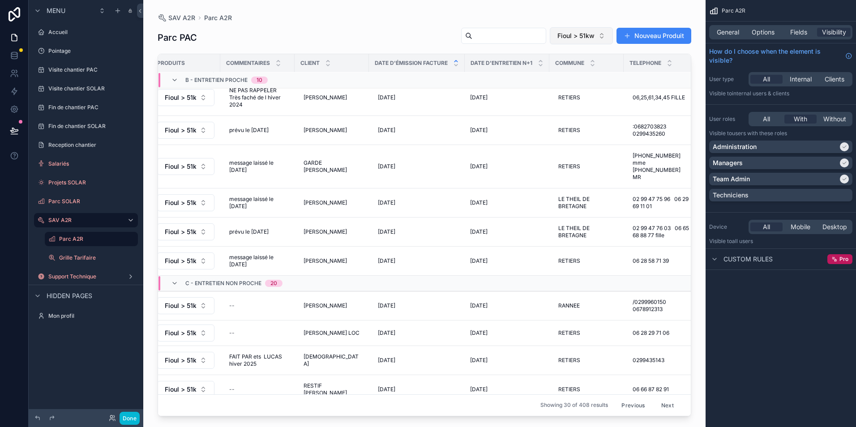
click at [578, 33] on span "Fioul > 51kw" at bounding box center [575, 35] width 37 height 9
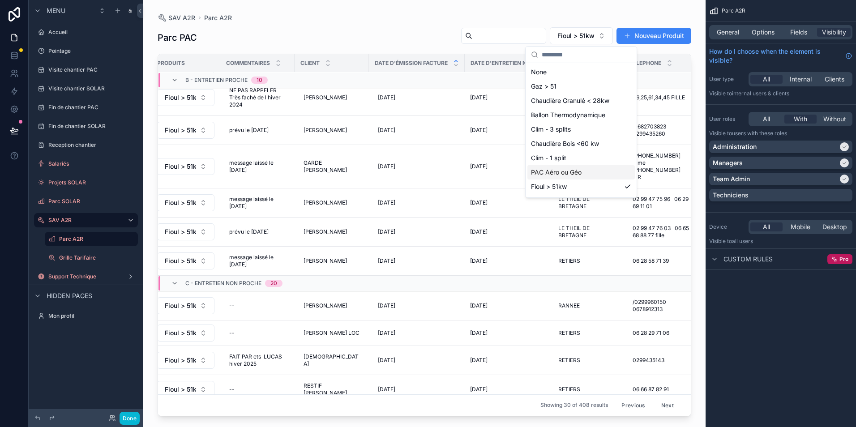
click at [567, 171] on span "PAC Aéro ou Géo" at bounding box center [556, 172] width 51 height 9
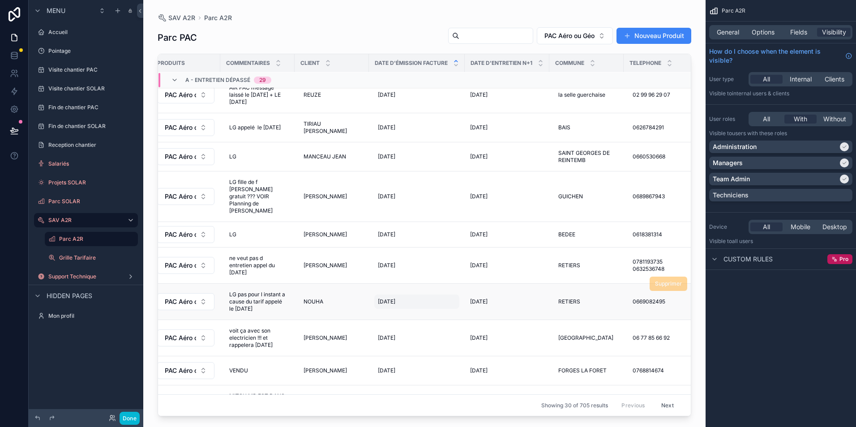
scroll to position [683, 12]
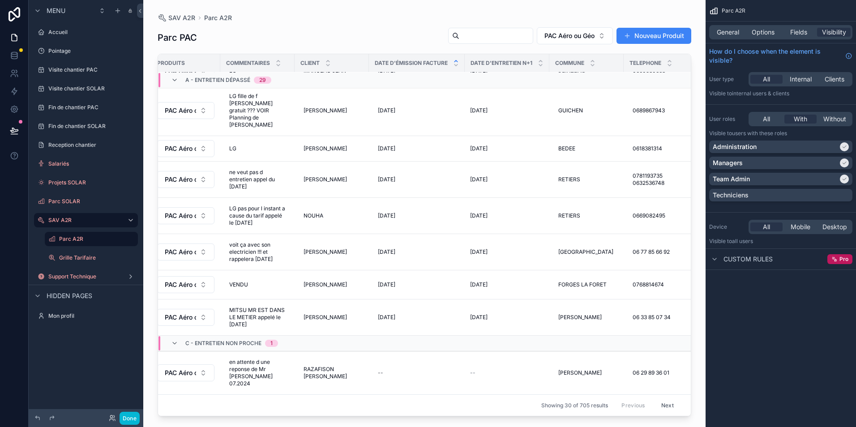
click at [663, 401] on button "Next" at bounding box center [667, 405] width 25 height 14
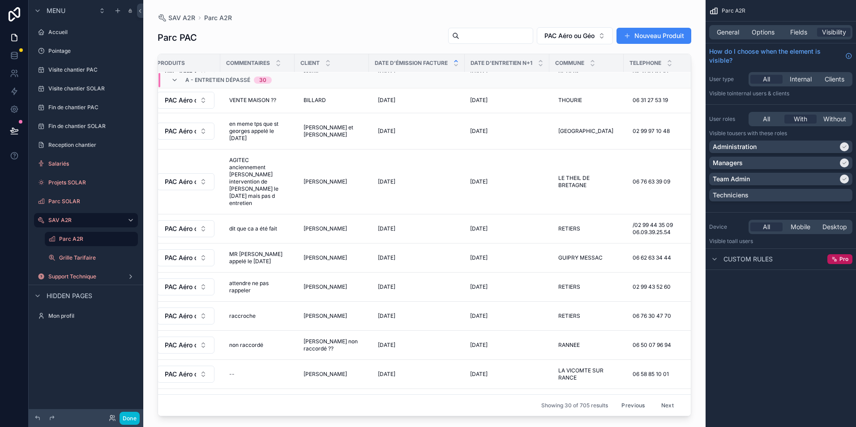
scroll to position [664, 12]
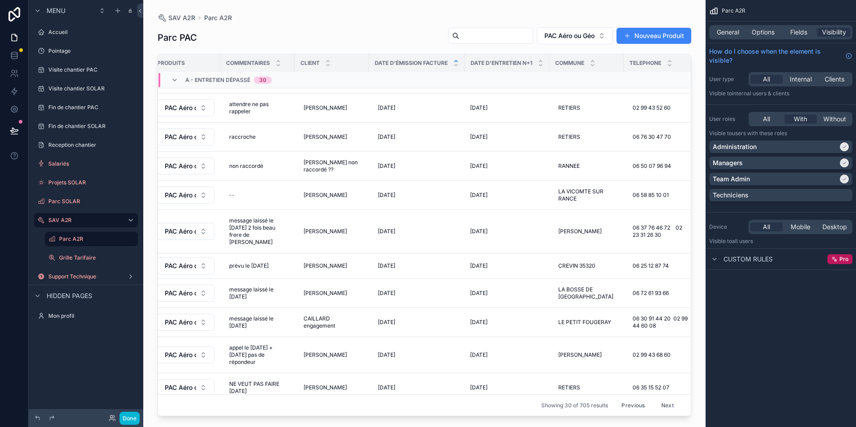
click at [658, 398] on button "Next" at bounding box center [667, 405] width 25 height 14
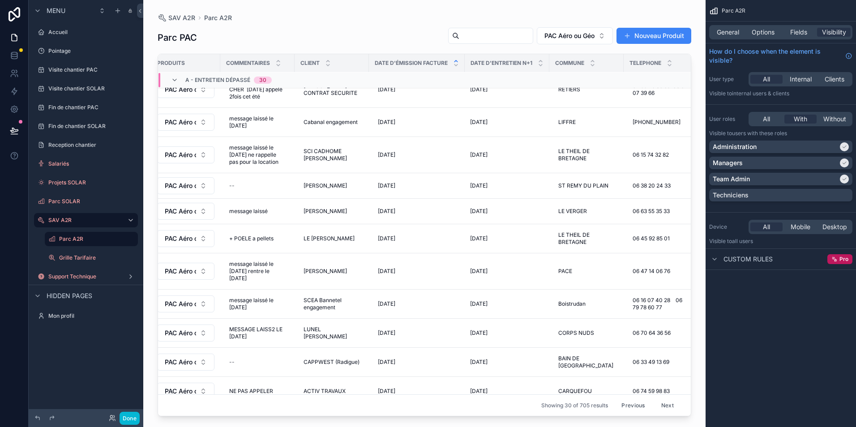
click at [658, 398] on button "Next" at bounding box center [667, 405] width 25 height 14
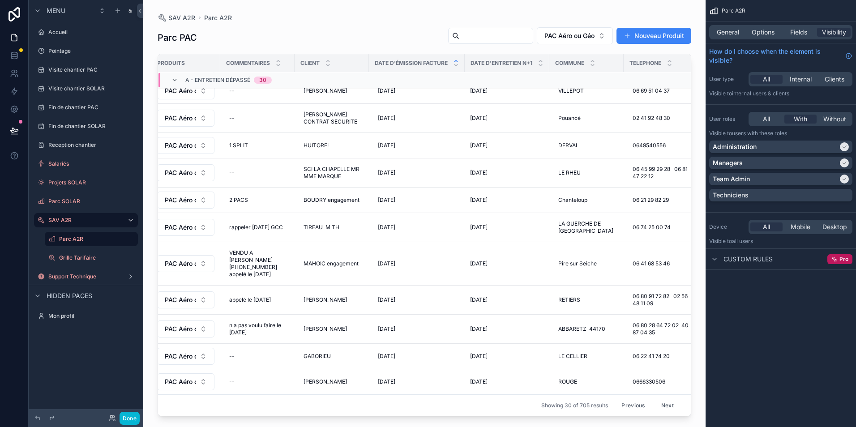
click at [658, 398] on button "Next" at bounding box center [667, 405] width 25 height 14
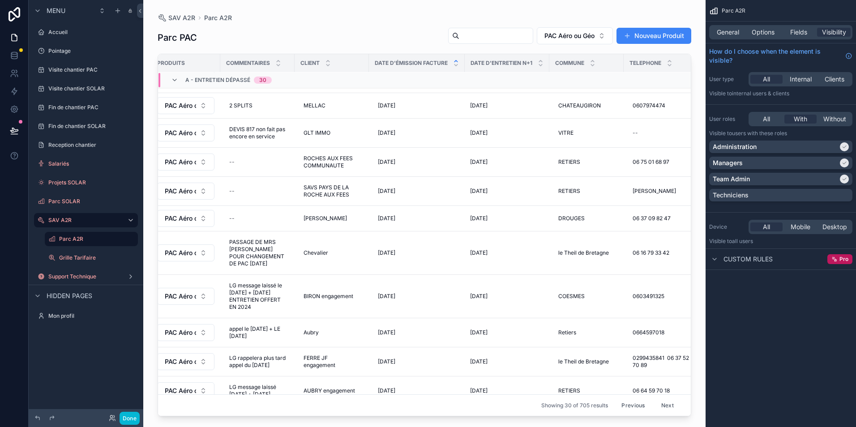
scroll to position [668, 12]
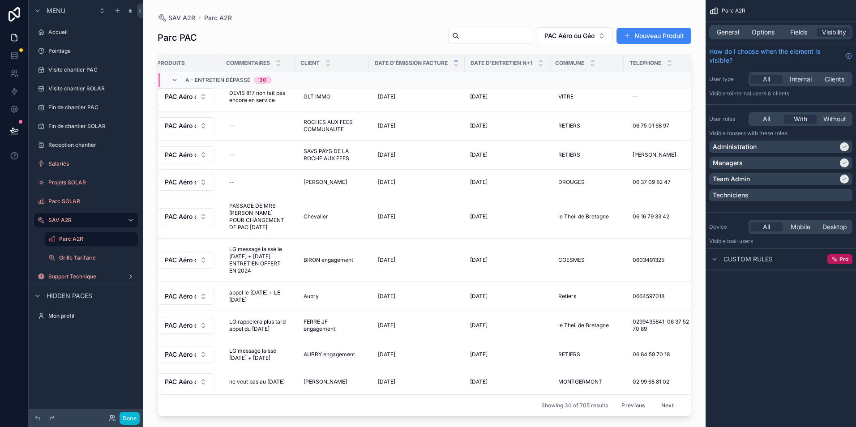
click at [656, 398] on button "Next" at bounding box center [667, 405] width 25 height 14
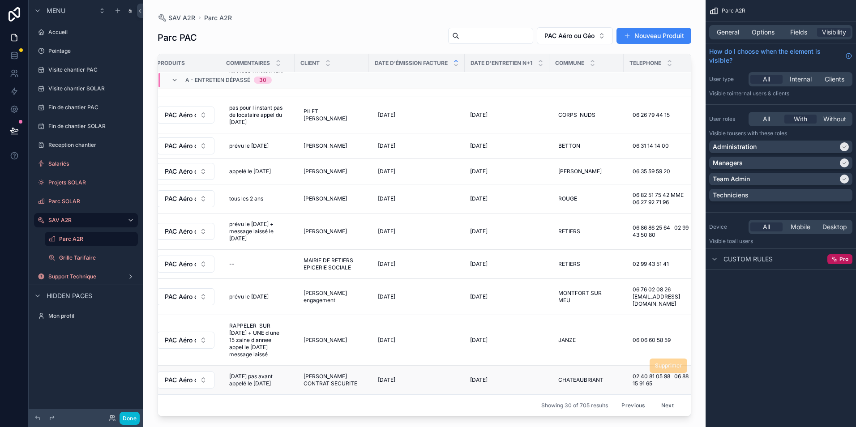
scroll to position [764, 12]
click at [662, 399] on button "Next" at bounding box center [667, 405] width 25 height 14
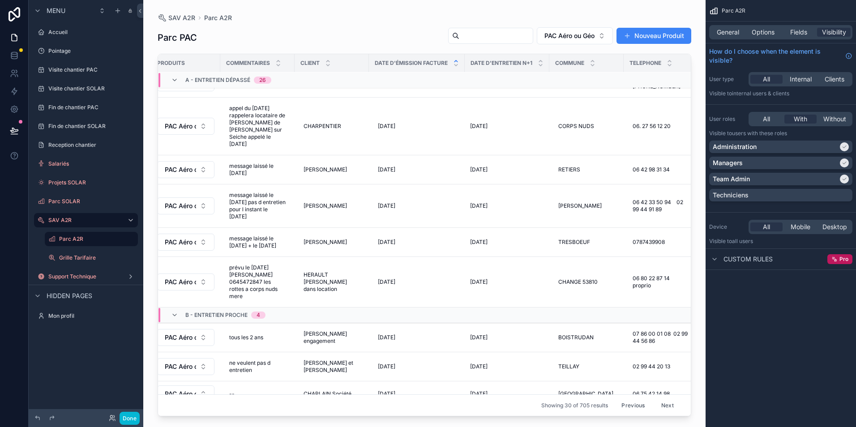
scroll to position [789, 12]
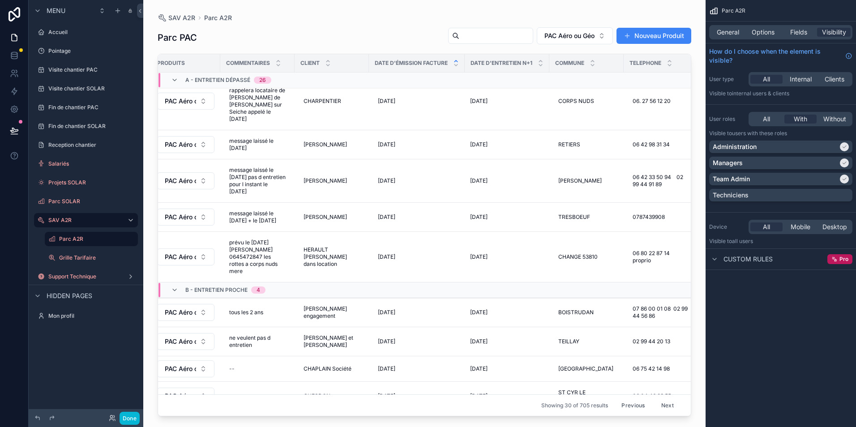
click at [660, 398] on button "Next" at bounding box center [667, 405] width 25 height 14
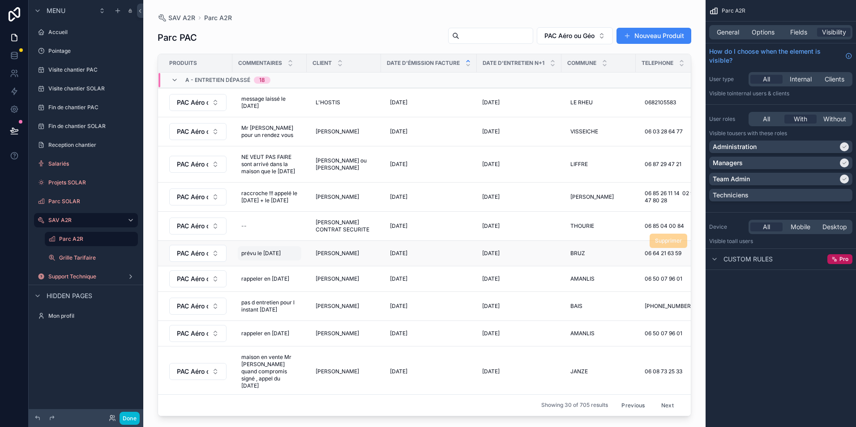
click at [278, 257] on span "prévu le [DATE]" at bounding box center [260, 253] width 39 height 7
click at [290, 281] on textarea "**********" at bounding box center [285, 286] width 85 height 27
type textarea "**********"
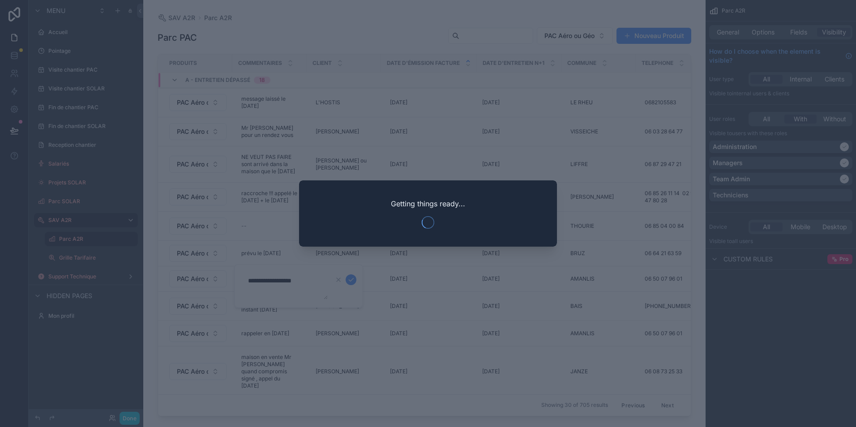
click at [288, 280] on div at bounding box center [428, 213] width 856 height 427
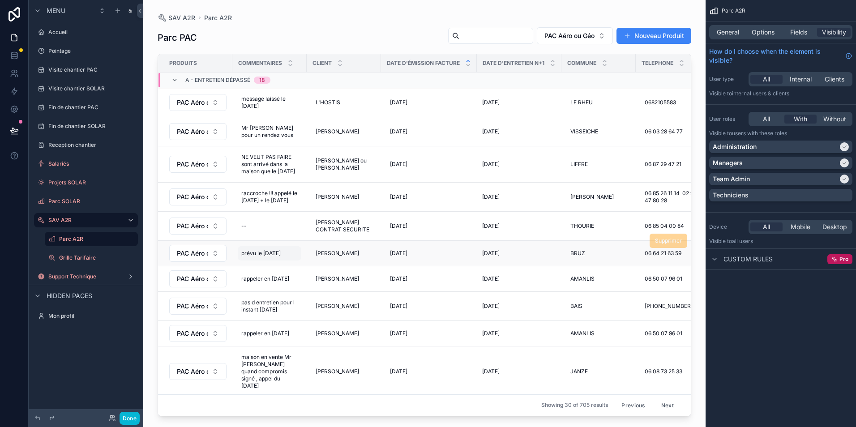
click at [278, 257] on span "prévu le [DATE]" at bounding box center [260, 253] width 39 height 7
click at [273, 257] on span "prévu le [DATE]" at bounding box center [260, 253] width 39 height 7
drag, startPoint x: 290, startPoint y: 281, endPoint x: 273, endPoint y: 281, distance: 16.1
click at [273, 281] on textarea "**********" at bounding box center [285, 286] width 85 height 27
type textarea "**********"
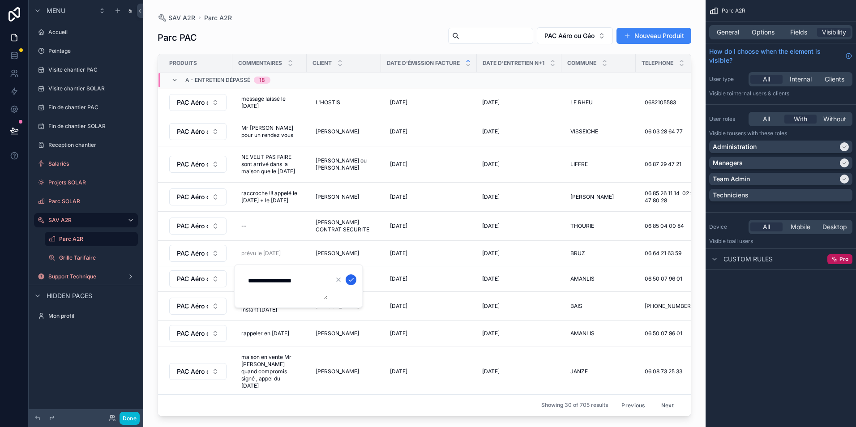
click at [349, 280] on icon "scrollable content" at bounding box center [350, 279] width 7 height 7
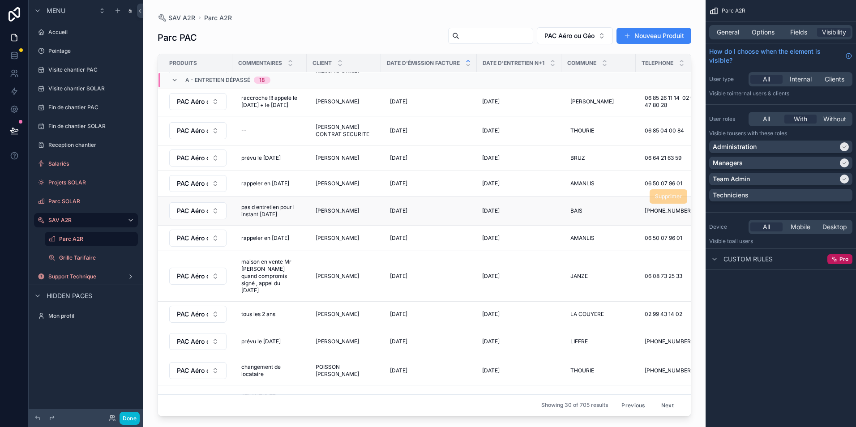
scroll to position [134, 0]
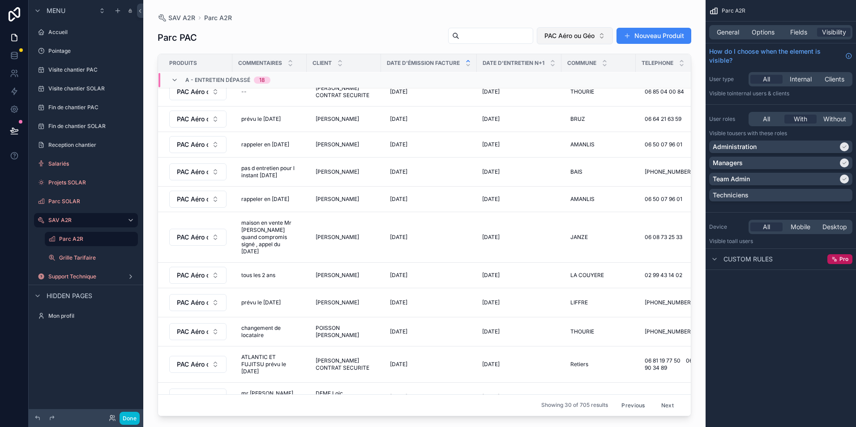
click at [588, 37] on span "PAC Aéro ou Géo" at bounding box center [569, 35] width 50 height 9
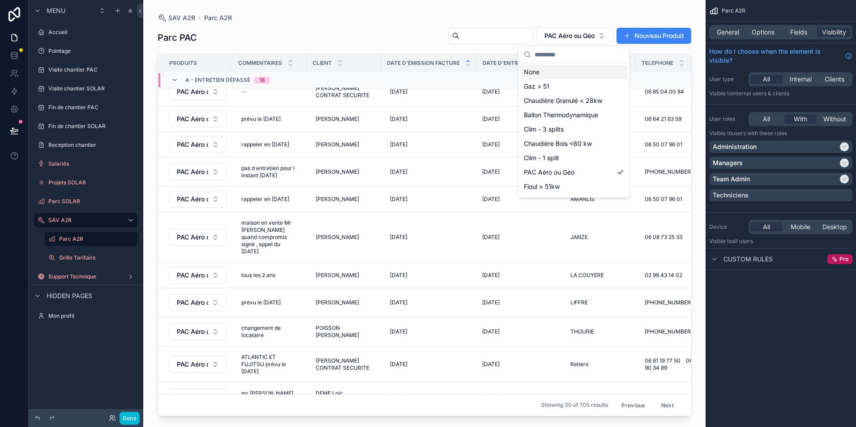
click at [572, 68] on div "None" at bounding box center [573, 72] width 107 height 14
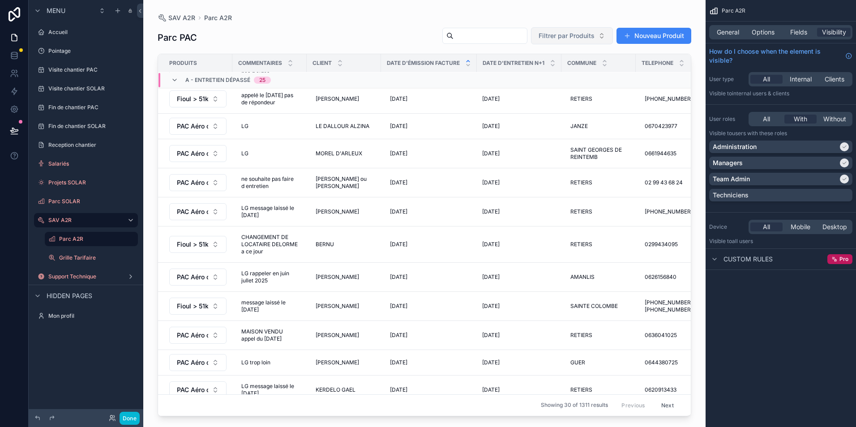
scroll to position [134, 0]
click at [507, 33] on input "scrollable content" at bounding box center [489, 36] width 73 height 13
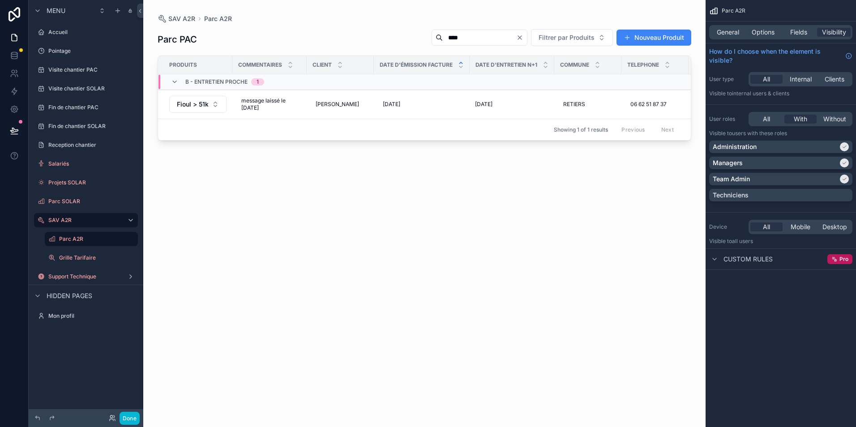
type input "****"
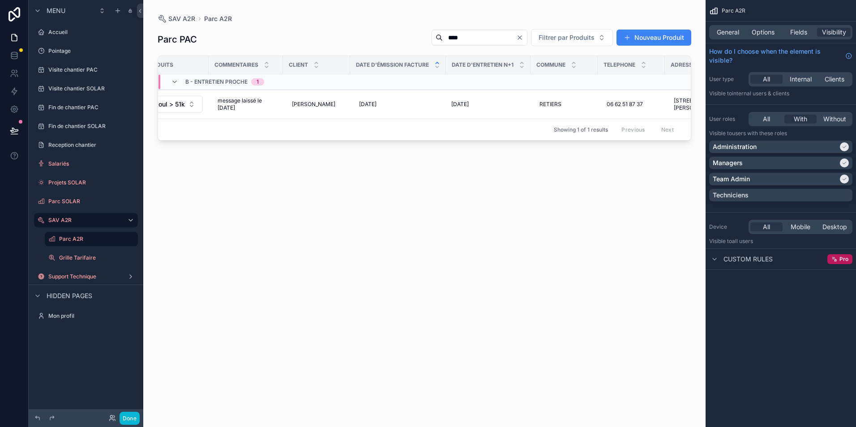
scroll to position [0, 8]
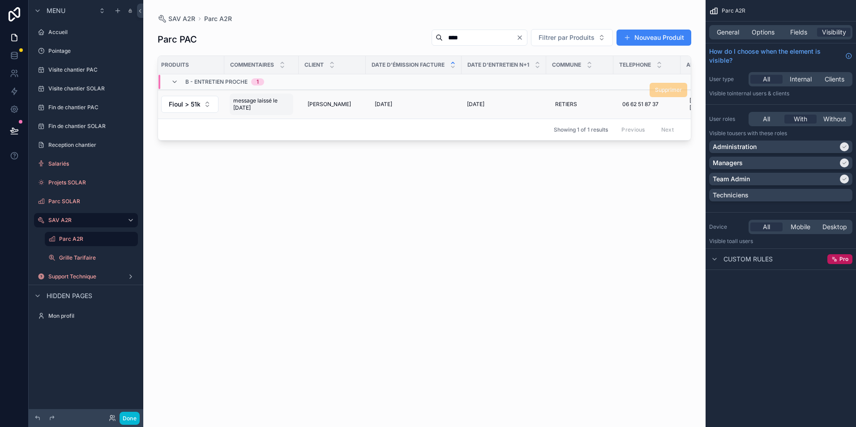
click at [244, 104] on span "message laissé le [DATE]" at bounding box center [261, 104] width 56 height 14
drag, startPoint x: 237, startPoint y: 112, endPoint x: 302, endPoint y: 132, distance: 67.8
click at [302, 132] on textarea "**********" at bounding box center [276, 119] width 85 height 27
type textarea "**********"
click at [343, 114] on icon "scrollable content" at bounding box center [342, 112] width 7 height 7
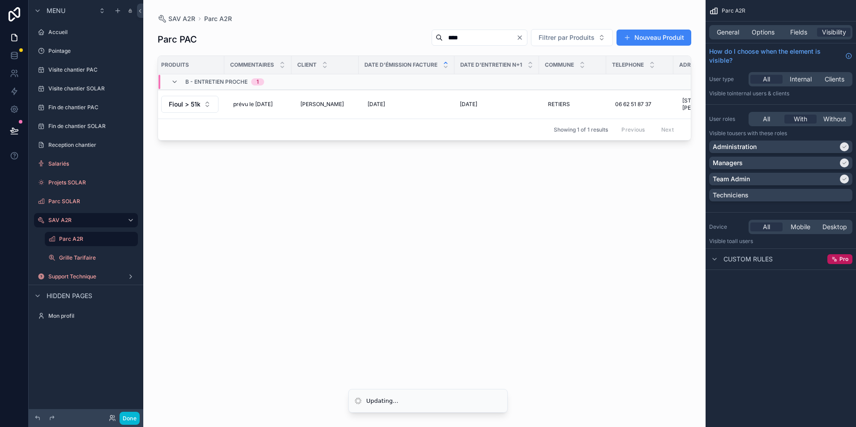
click at [447, 39] on input "****" at bounding box center [479, 37] width 73 height 13
drag, startPoint x: 447, startPoint y: 39, endPoint x: 410, endPoint y: 43, distance: 37.3
click at [431, 41] on div "****" at bounding box center [479, 38] width 96 height 16
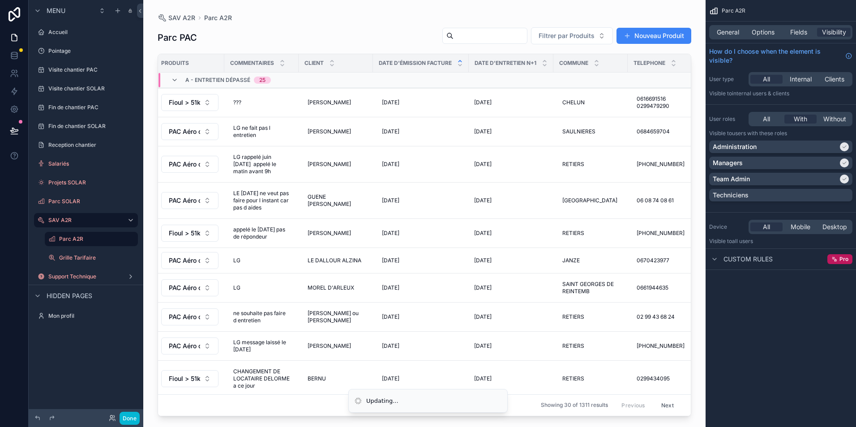
click at [457, 38] on input "scrollable content" at bounding box center [489, 36] width 73 height 13
type input "****"
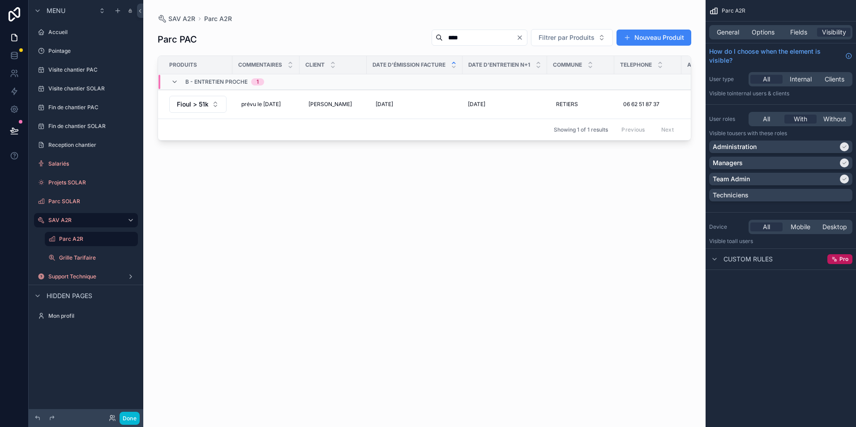
drag, startPoint x: 451, startPoint y: 40, endPoint x: 406, endPoint y: 47, distance: 45.2
click at [408, 47] on div "Parc PAC **** Filtrer par Produits Nouveau Produit" at bounding box center [424, 39] width 533 height 21
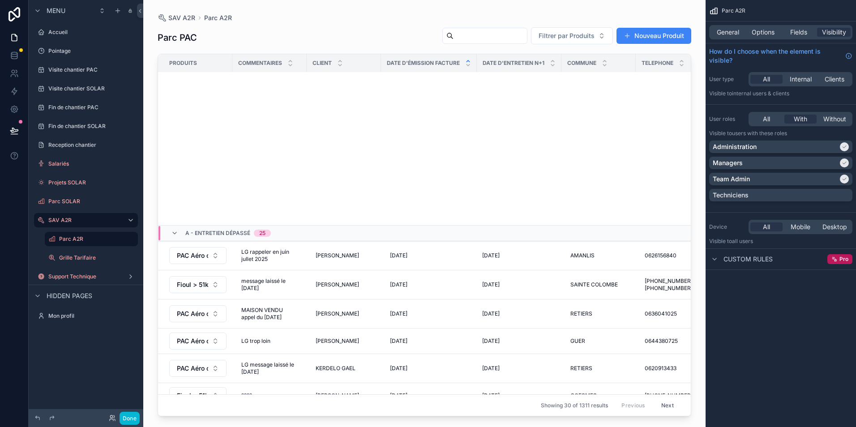
scroll to position [637, 0]
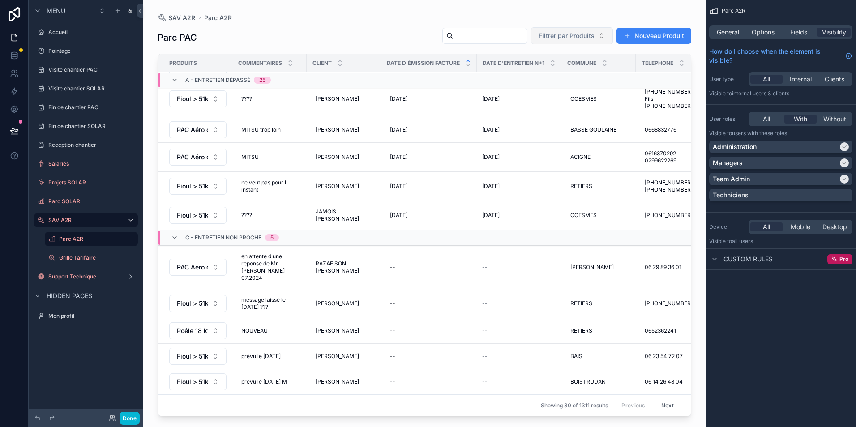
click at [562, 32] on span "Filtrer par Produits" at bounding box center [566, 35] width 56 height 9
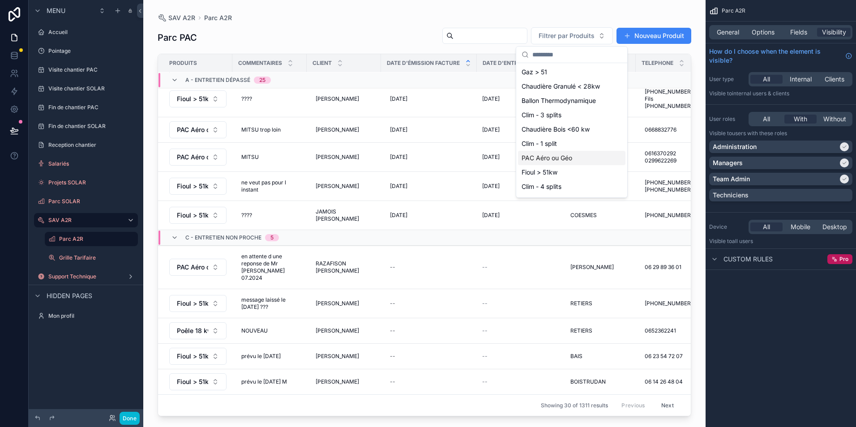
click at [559, 157] on span "PAC Aéro ou Géo" at bounding box center [546, 157] width 51 height 9
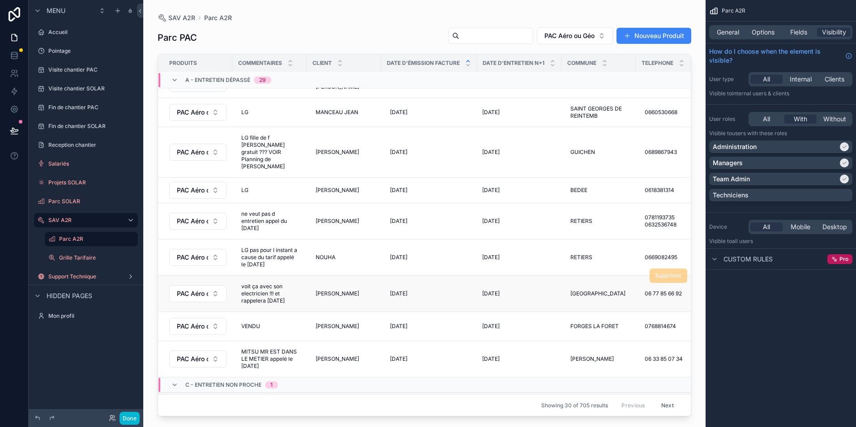
scroll to position [676, 0]
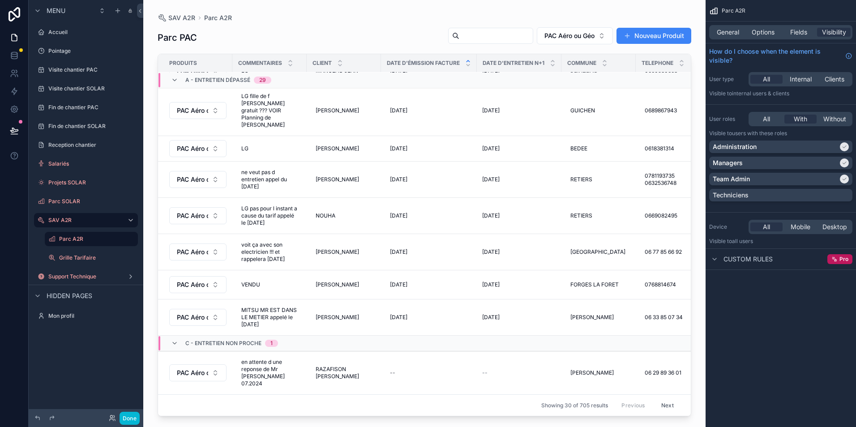
click at [662, 398] on button "Next" at bounding box center [667, 405] width 25 height 14
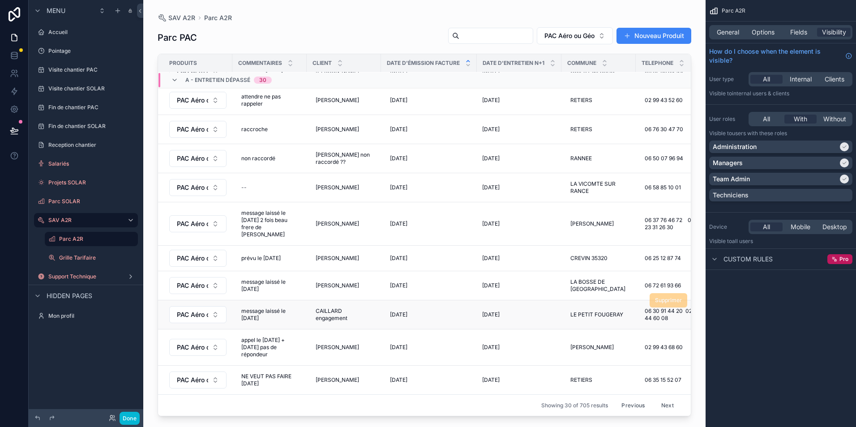
scroll to position [635, 0]
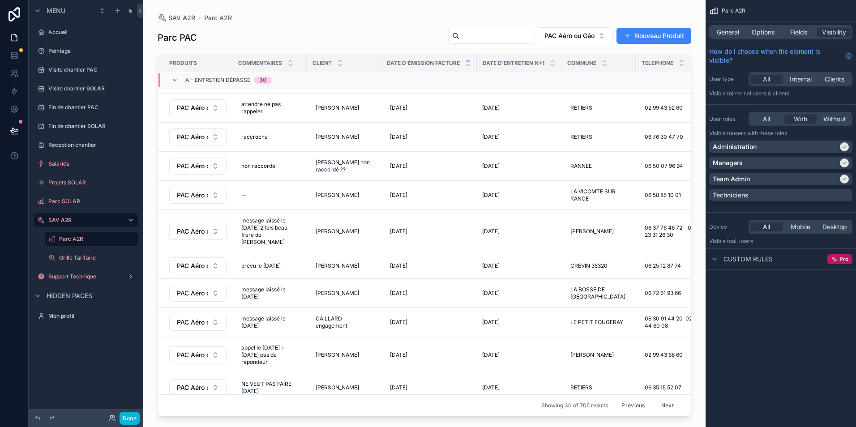
click at [662, 400] on button "Next" at bounding box center [667, 405] width 25 height 14
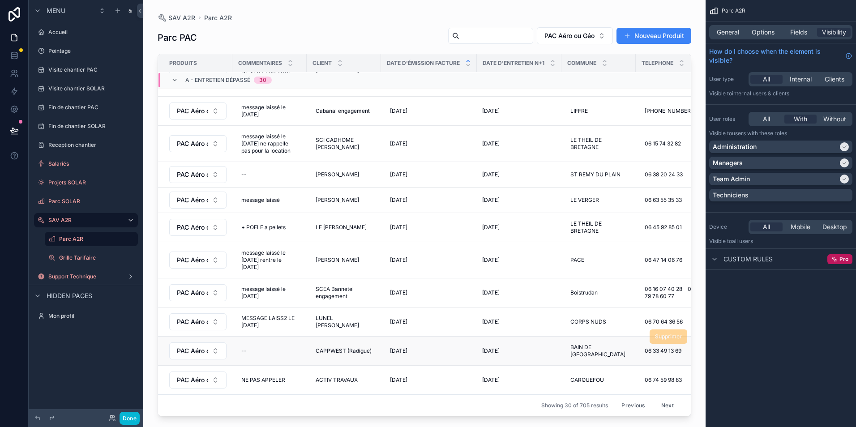
scroll to position [686, 0]
click at [666, 398] on button "Next" at bounding box center [667, 405] width 25 height 14
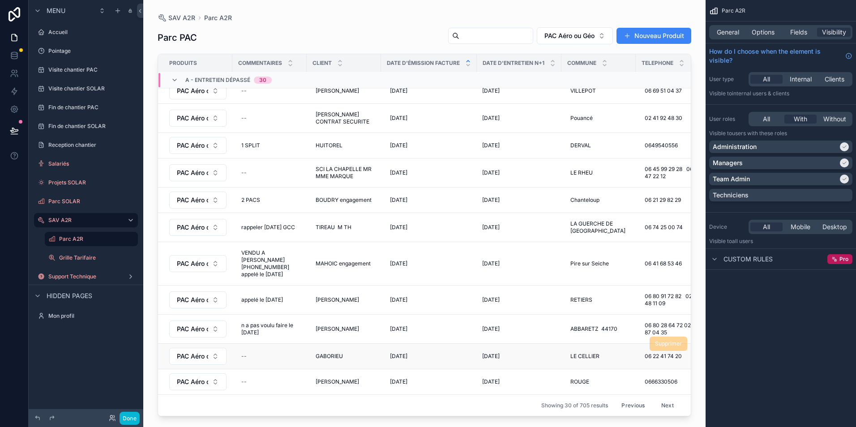
scroll to position [607, 0]
click at [657, 398] on button "Next" at bounding box center [667, 405] width 25 height 14
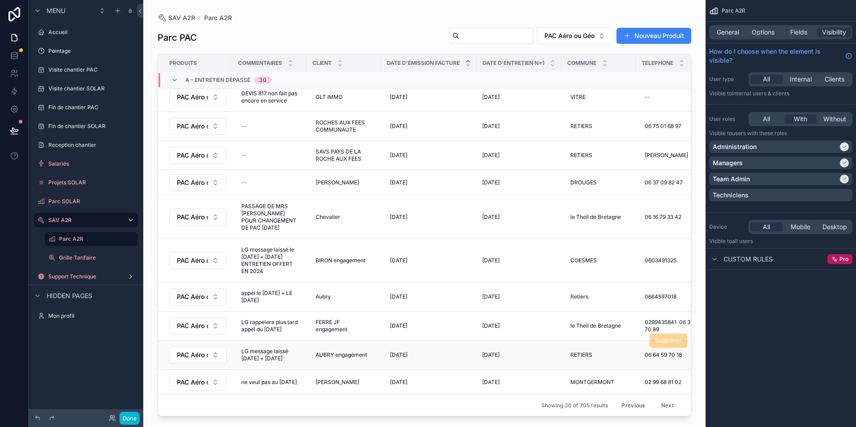
scroll to position [682, 0]
click at [663, 398] on button "Next" at bounding box center [667, 405] width 25 height 14
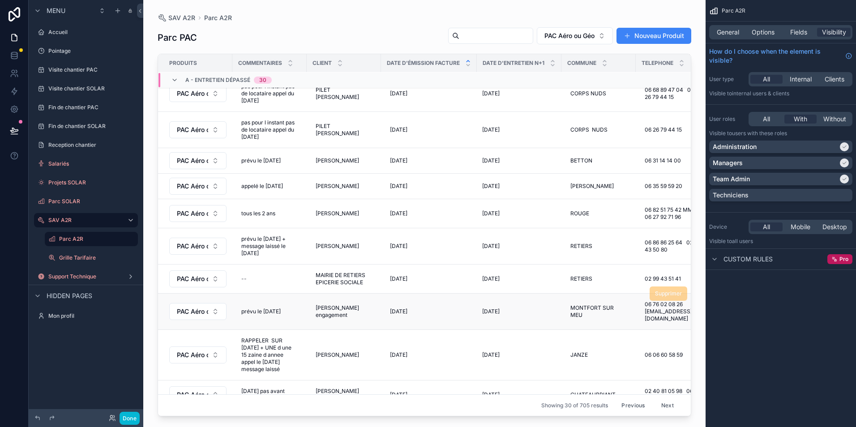
scroll to position [711, 0]
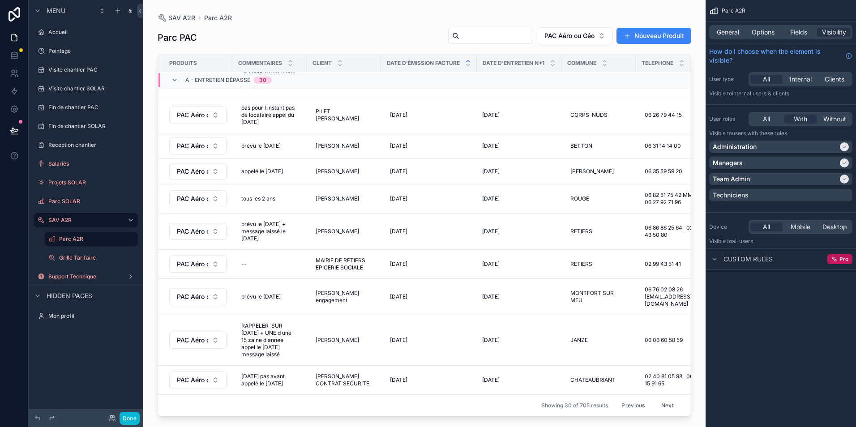
click at [660, 398] on button "Next" at bounding box center [667, 405] width 25 height 14
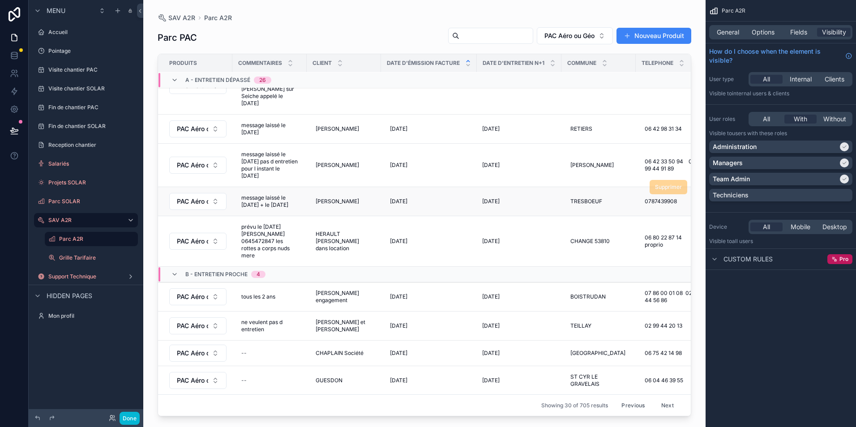
scroll to position [819, 0]
click at [660, 399] on button "Next" at bounding box center [667, 405] width 25 height 14
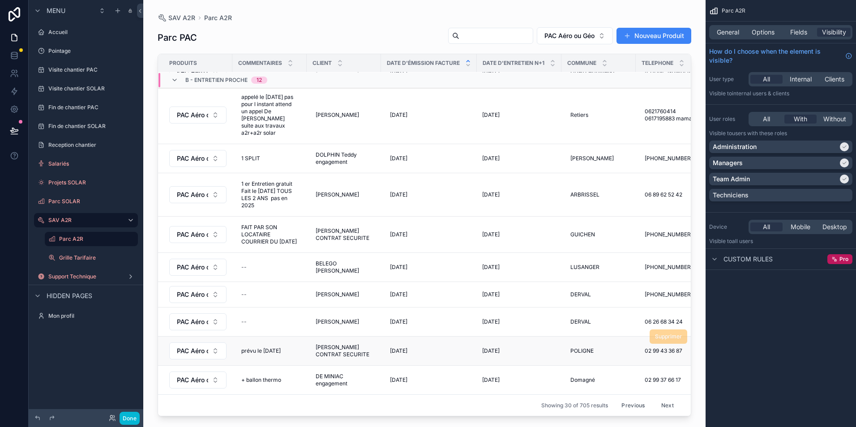
scroll to position [733, 0]
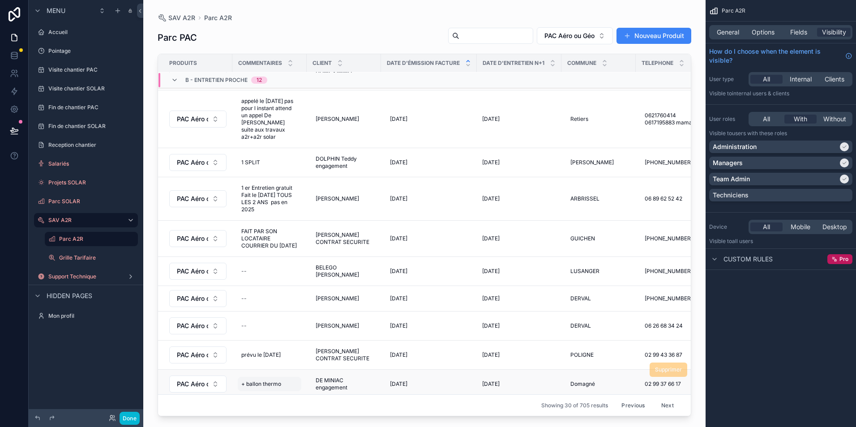
click at [289, 377] on div "+ ballon thermo + ballon thermo" at bounding box center [270, 384] width 64 height 14
click at [302, 388] on textarea "**********" at bounding box center [285, 391] width 85 height 27
type textarea "**********"
click at [350, 384] on icon "scrollable content" at bounding box center [350, 385] width 7 height 7
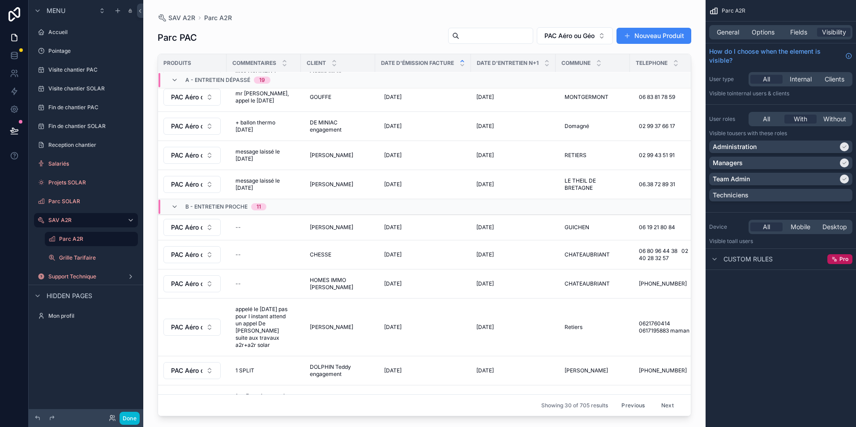
scroll to position [490, 0]
